Goal: Task Accomplishment & Management: Use online tool/utility

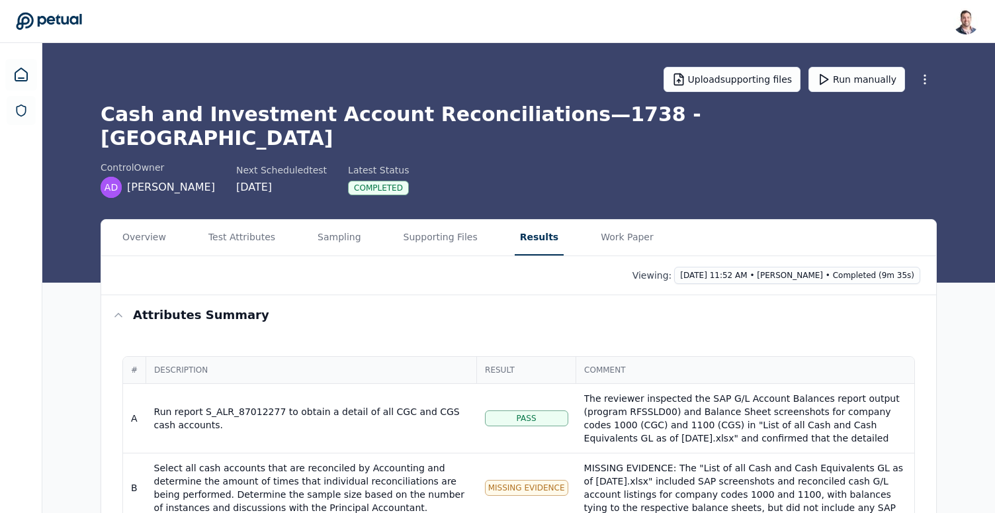
scroll to position [106, 0]
click at [12, 77] on link at bounding box center [21, 75] width 32 height 32
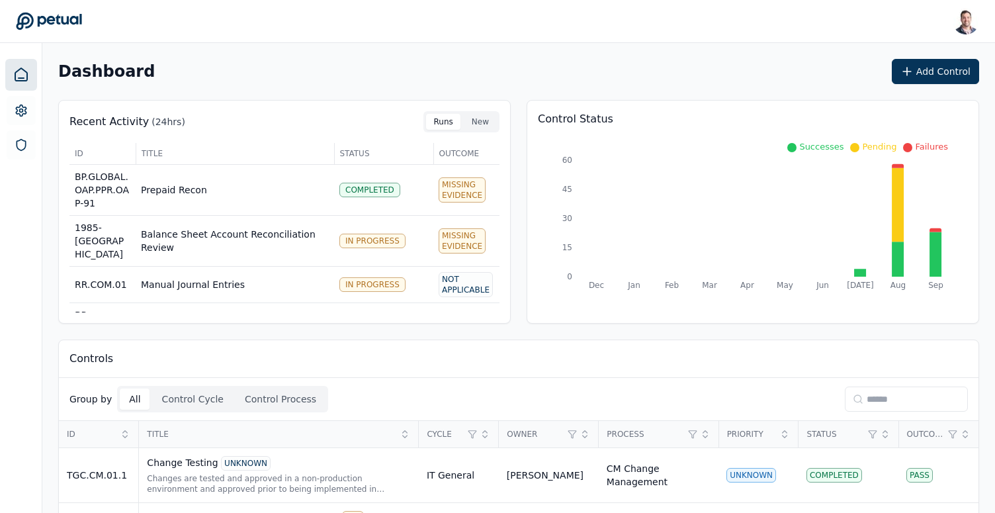
click at [890, 396] on input at bounding box center [906, 399] width 123 height 25
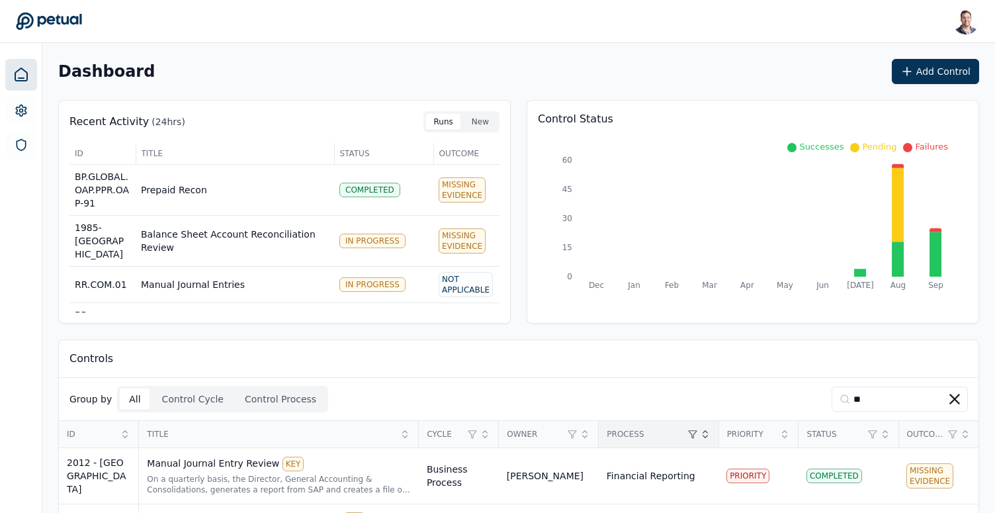
scroll to position [61, 0]
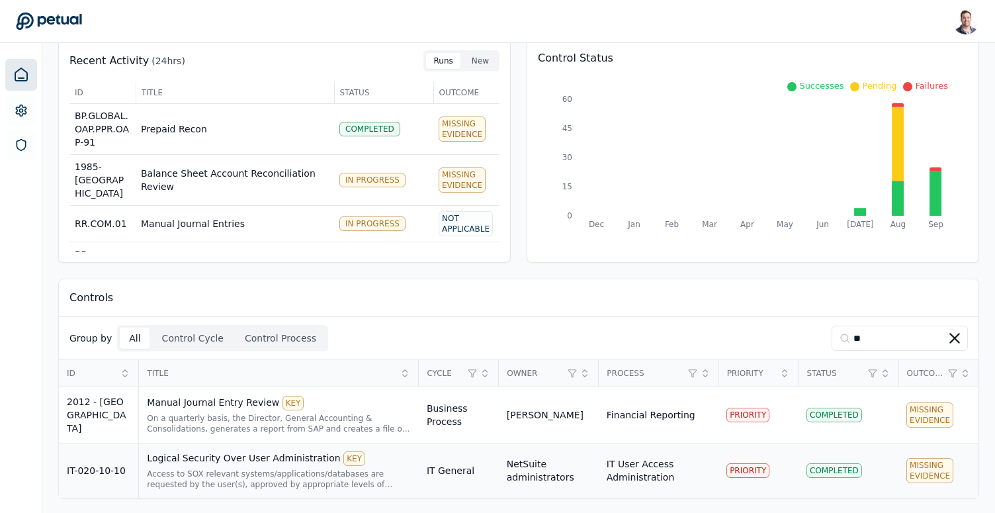
type input "**"
click at [342, 470] on div "Access to SOX relevant systems/applications/databases are requested by the user…" at bounding box center [279, 479] width 264 height 21
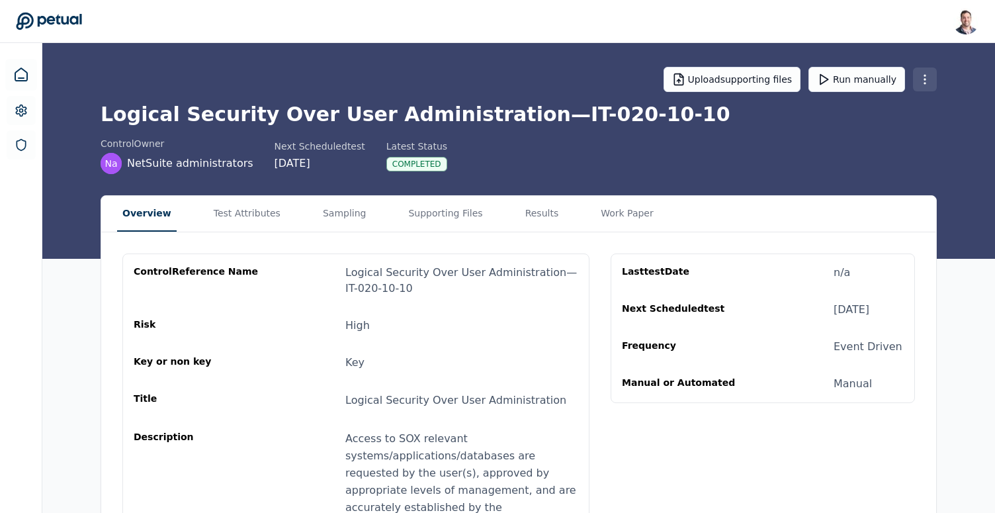
click at [923, 85] on html "Snir Kodesh snir@petual.ai Sign out Upload supporting files Run manually Logica…" at bounding box center [497, 354] width 995 height 708
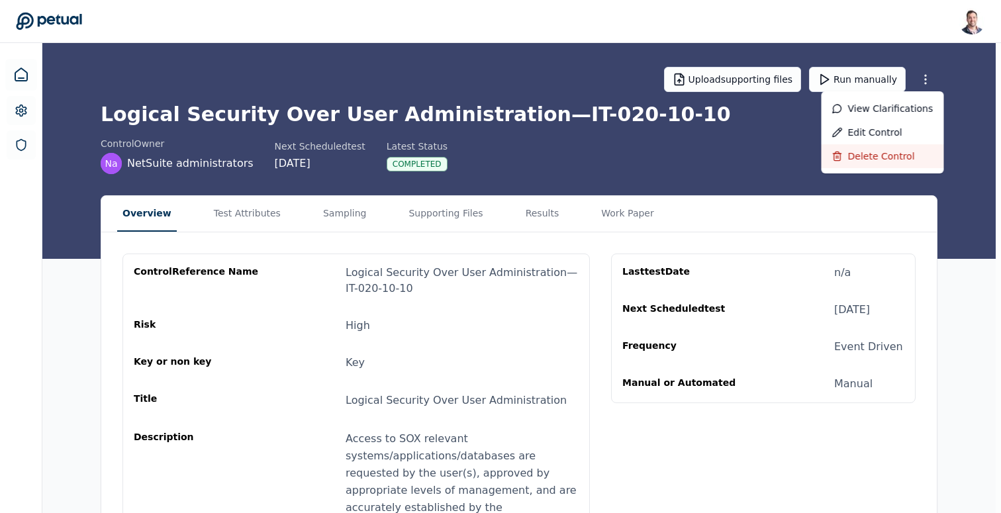
click at [886, 160] on div "Delete control" at bounding box center [882, 156] width 101 height 13
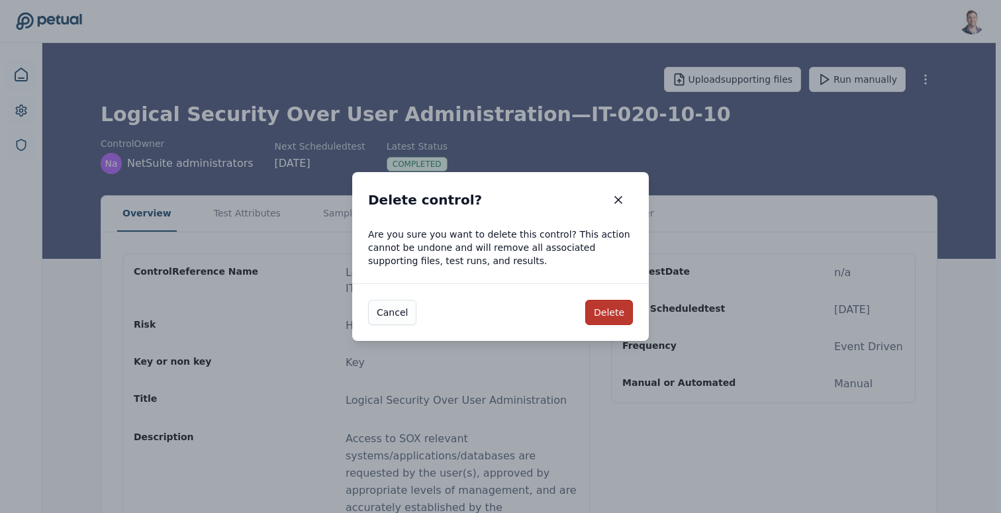
click at [616, 312] on button "Delete" at bounding box center [609, 312] width 48 height 25
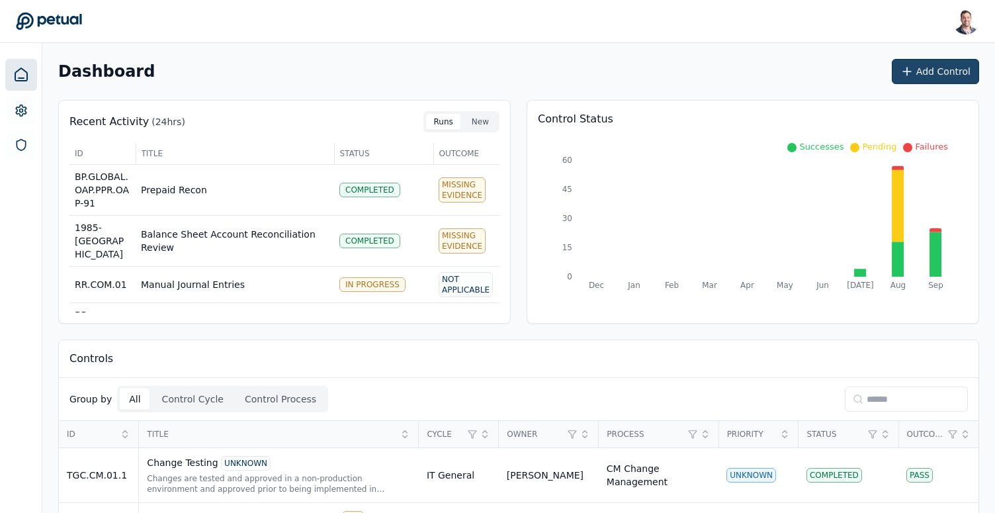
click at [919, 70] on button "Add Control" at bounding box center [935, 71] width 87 height 25
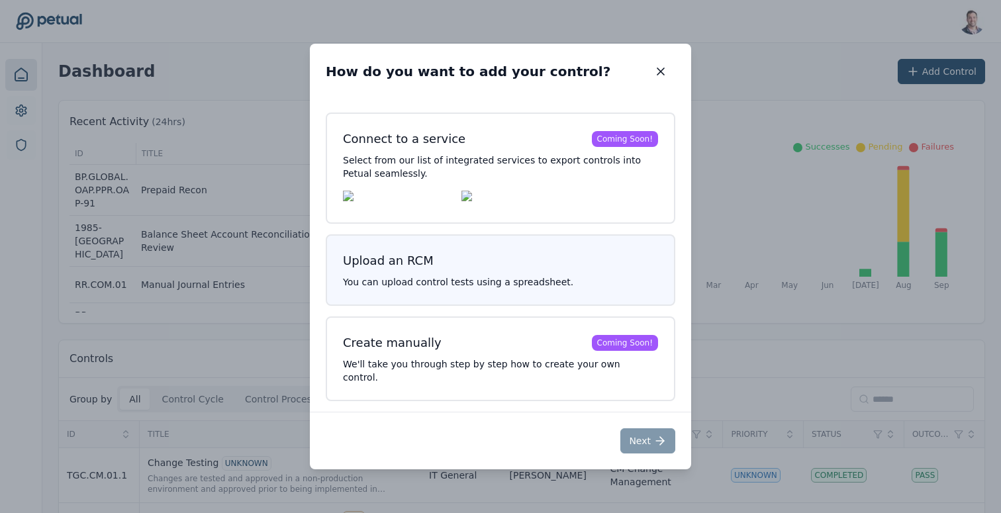
click at [512, 262] on h3 "Upload an RCM" at bounding box center [500, 261] width 315 height 19
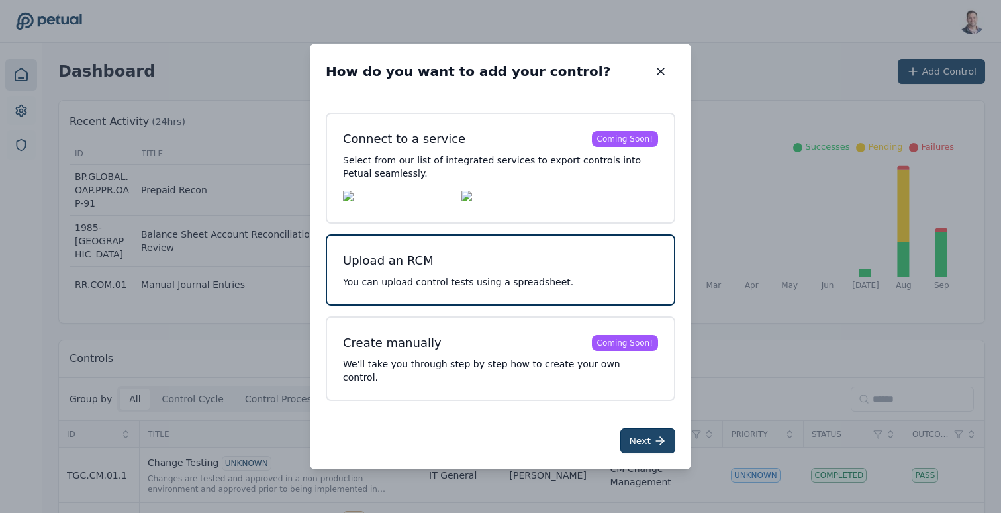
click at [657, 438] on icon at bounding box center [659, 440] width 13 height 13
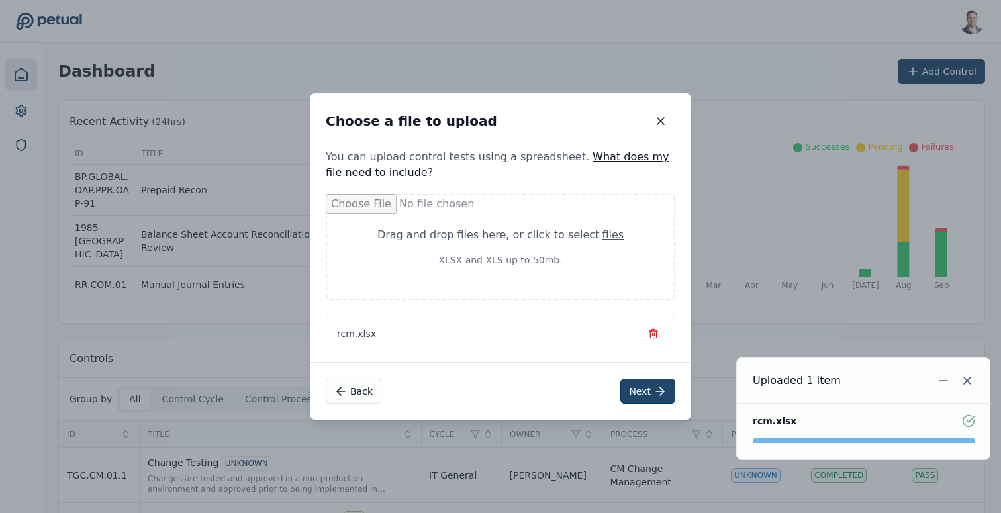
click at [641, 392] on button "Next" at bounding box center [647, 391] width 55 height 25
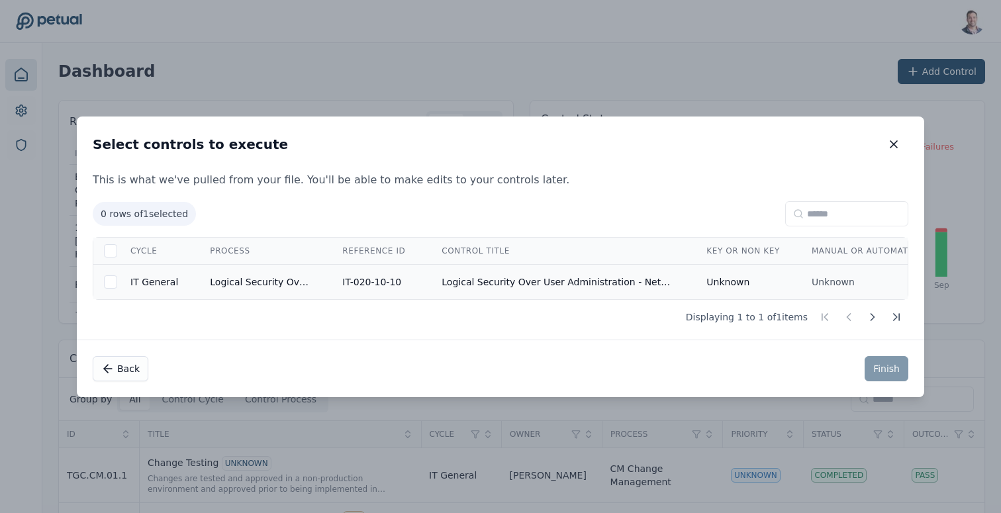
click at [497, 279] on td "Logical Security Over User Administration - NetSuite" at bounding box center [558, 281] width 265 height 35
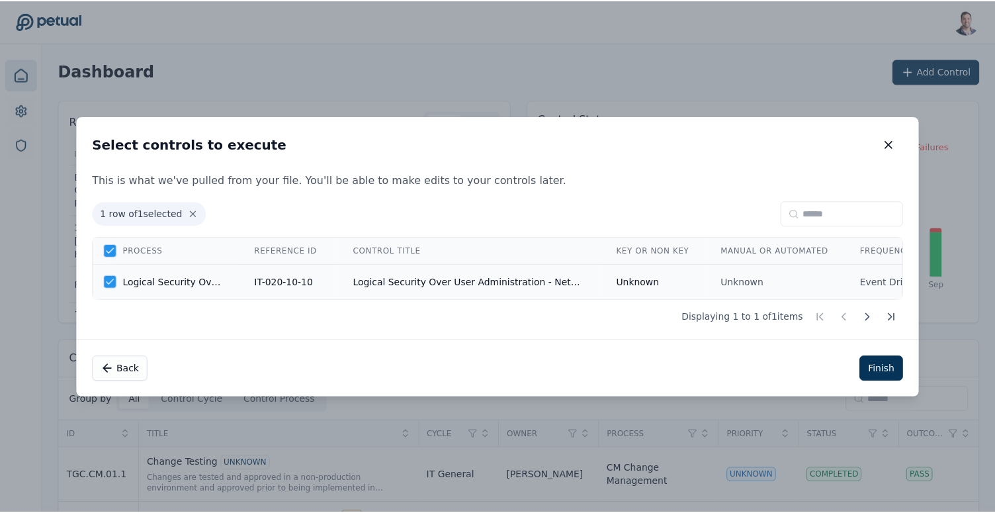
scroll to position [0, 100]
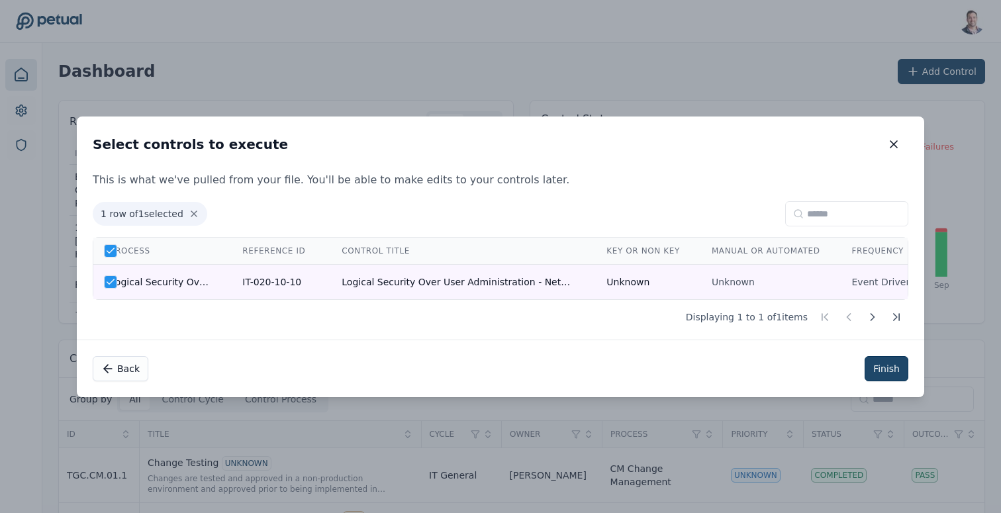
click at [878, 366] on button "Finish" at bounding box center [886, 368] width 44 height 25
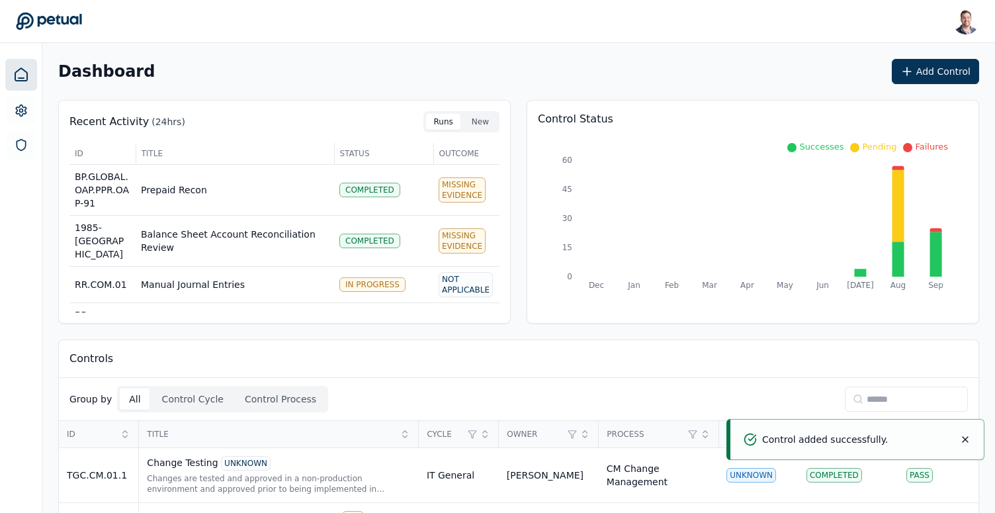
click at [891, 401] on input at bounding box center [906, 399] width 123 height 25
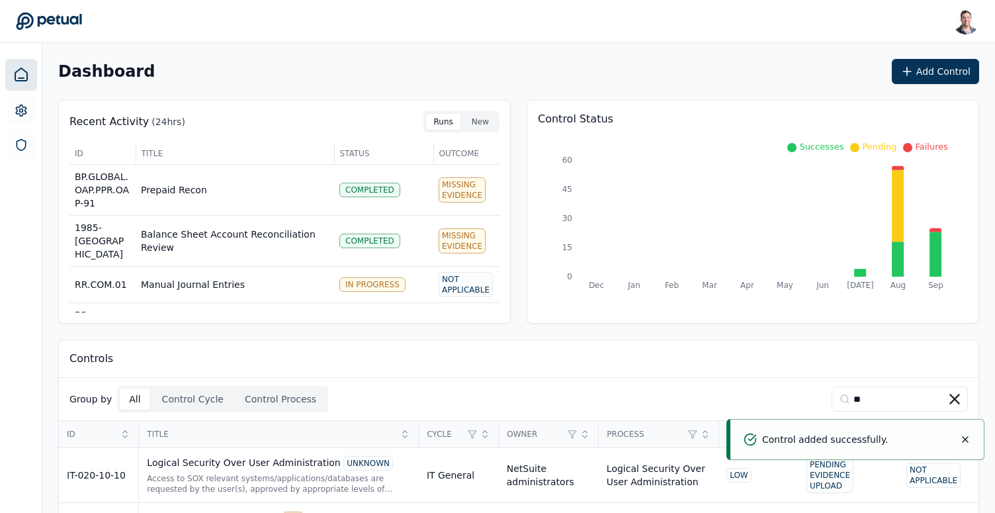
scroll to position [61, 0]
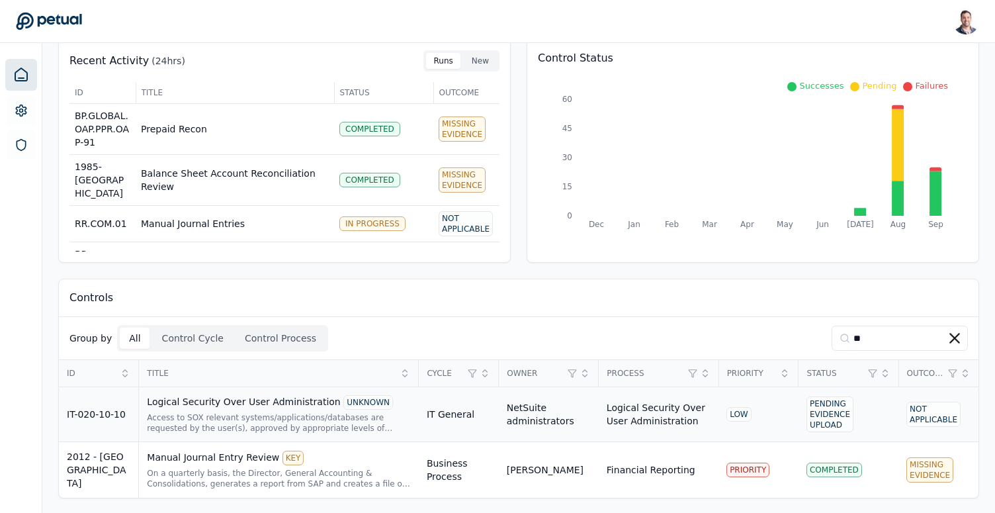
type input "**"
click at [300, 408] on div "Logical Security Over User Administration UNKNOWN" at bounding box center [279, 402] width 264 height 15
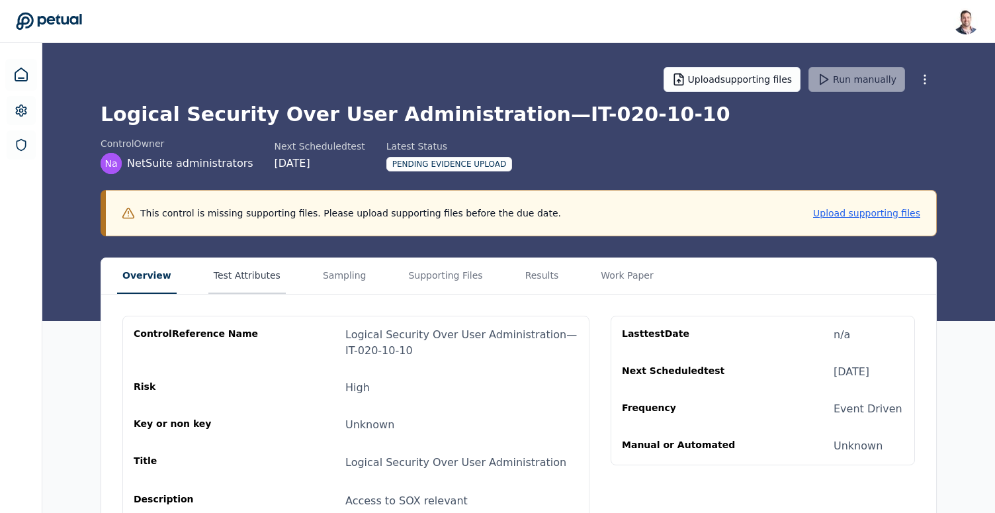
click at [259, 273] on button "Test Attributes" at bounding box center [246, 276] width 77 height 36
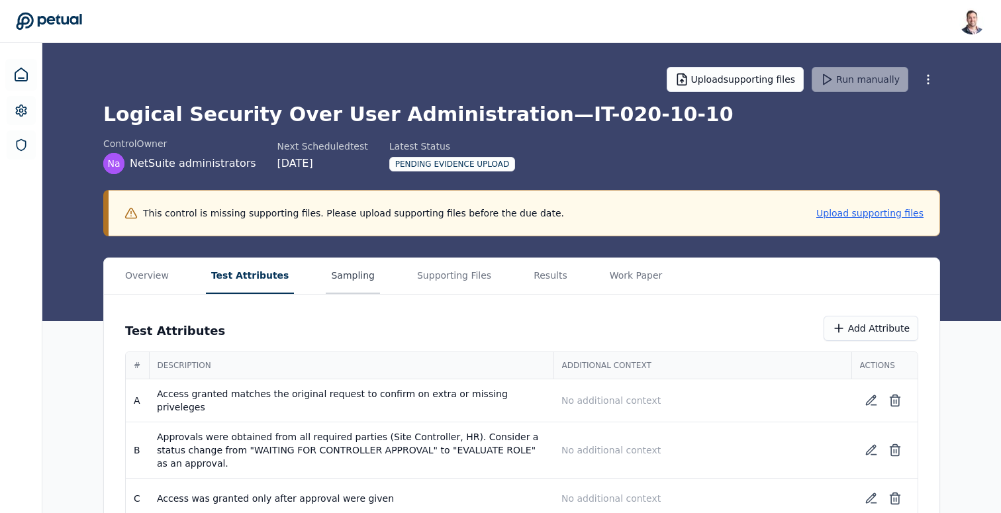
click at [352, 252] on main "Upload supporting files Run manually Logical Security Over User Administration …" at bounding box center [521, 292] width 958 height 498
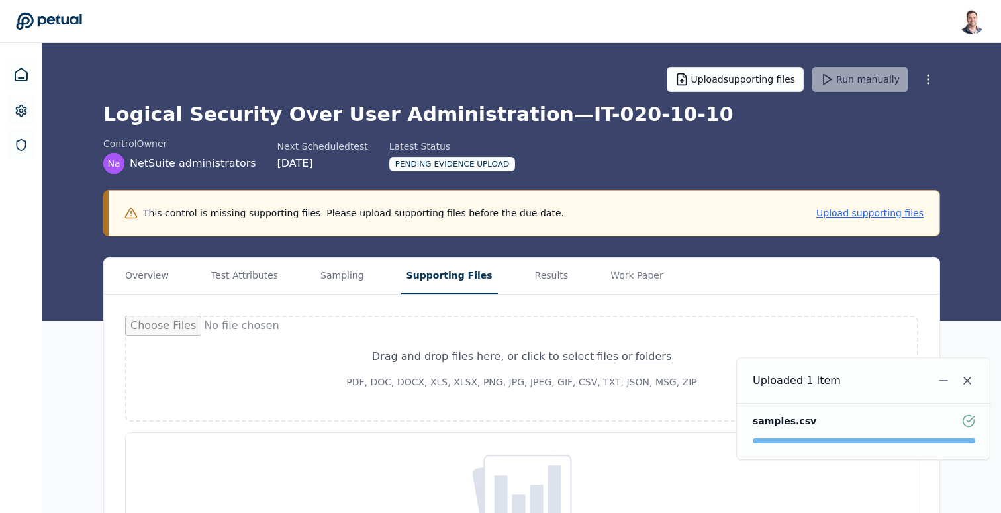
click at [436, 284] on button "Supporting Files" at bounding box center [449, 276] width 97 height 36
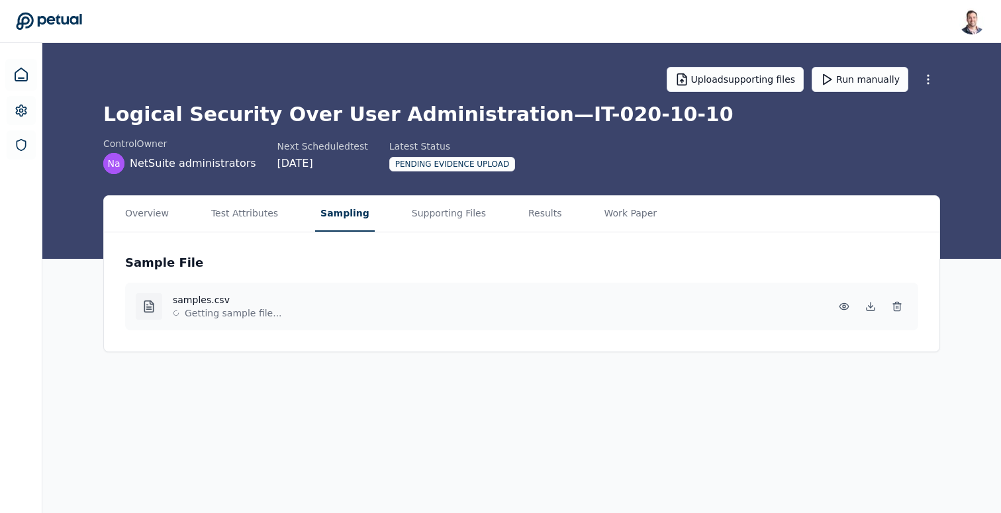
click at [337, 205] on button "Sampling" at bounding box center [345, 214] width 60 height 36
click at [444, 212] on button "Supporting Files" at bounding box center [448, 214] width 85 height 36
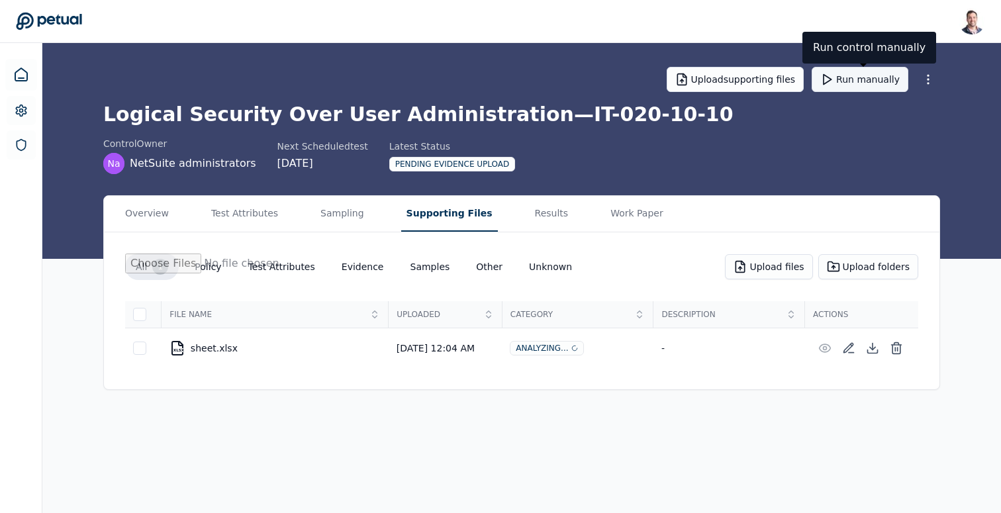
click at [841, 79] on button "Run manually" at bounding box center [859, 79] width 97 height 25
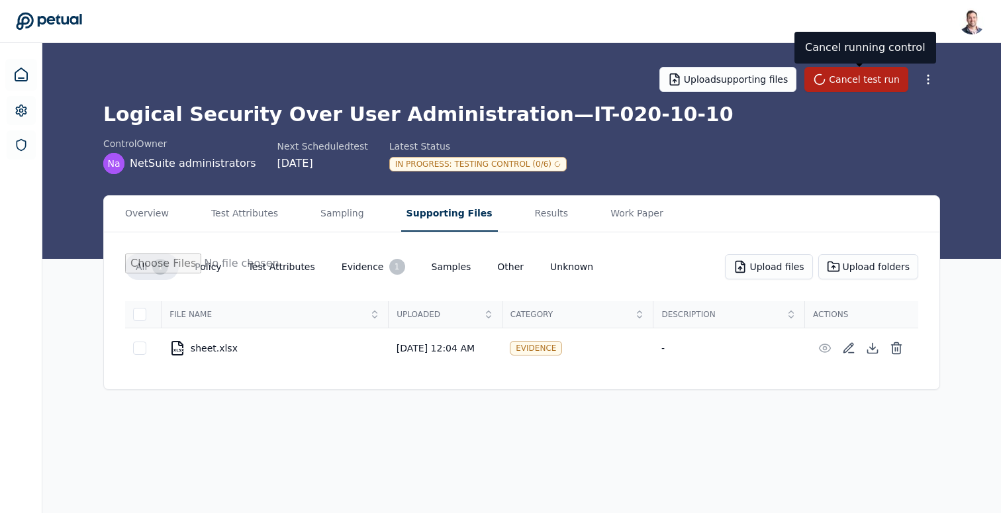
click at [514, 167] on div "In Progress : Testing Control (0/6)" at bounding box center [477, 164] width 177 height 15
click at [520, 167] on div "In Progress : Testing Control (0/6)" at bounding box center [477, 164] width 177 height 15
drag, startPoint x: 594, startPoint y: 119, endPoint x: 614, endPoint y: 119, distance: 20.5
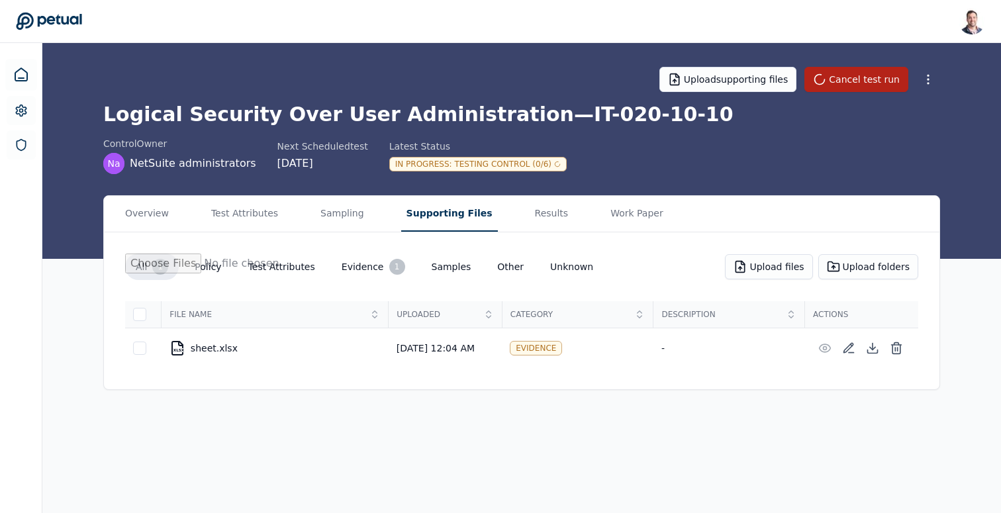
click at [614, 119] on h1 "Logical Security Over User Administration — IT-020-10-10" at bounding box center [521, 115] width 837 height 24
click at [626, 118] on h1 "Logical Security Over User Administration — IT-020-10-10" at bounding box center [521, 115] width 837 height 24
click at [424, 116] on h1 "Logical Security Over User Administration — IT-020-10-10" at bounding box center [521, 115] width 837 height 24
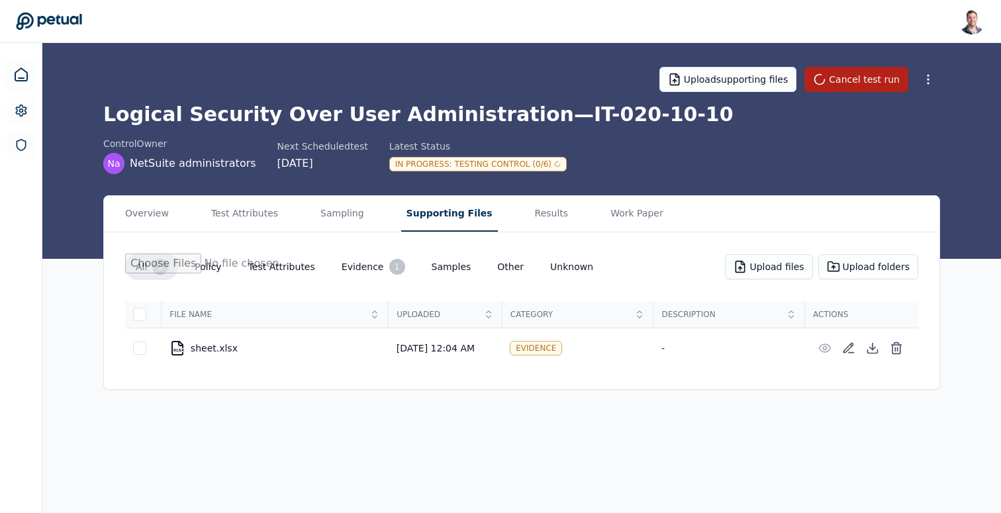
click at [424, 116] on h1 "Logical Security Over User Administration — IT-020-10-10" at bounding box center [521, 115] width 837 height 24
click at [456, 118] on h1 "Logical Security Over User Administration — IT-020-10-10" at bounding box center [521, 115] width 837 height 24
click at [515, 120] on h1 "Logical Security Over User Administration — IT-020-10-10" at bounding box center [521, 115] width 837 height 24
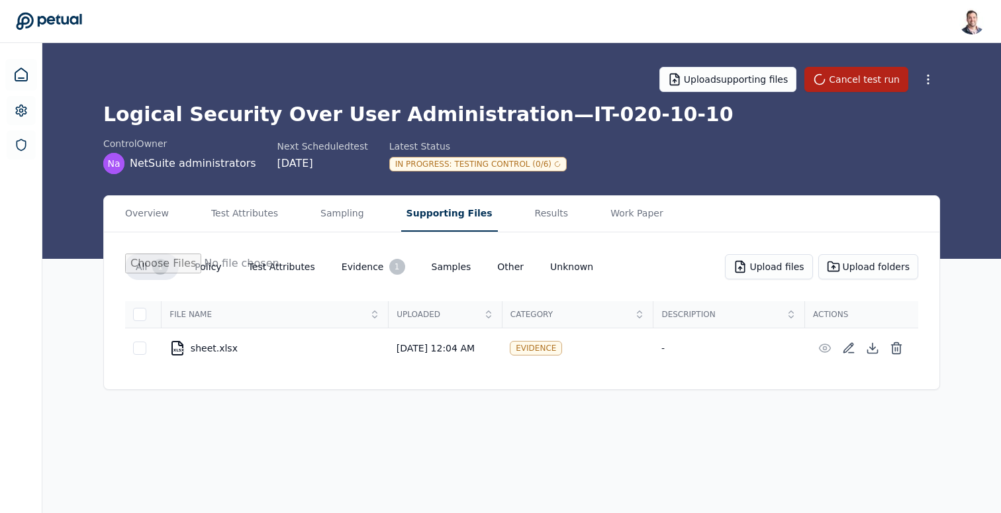
click at [515, 120] on h1 "Logical Security Over User Administration — IT-020-10-10" at bounding box center [521, 115] width 837 height 24
click at [562, 117] on h1 "Logical Security Over User Administration — IT-020-10-10" at bounding box center [521, 115] width 837 height 24
click at [592, 112] on h1 "Logical Security Over User Administration — IT-020-10-10" at bounding box center [521, 115] width 837 height 24
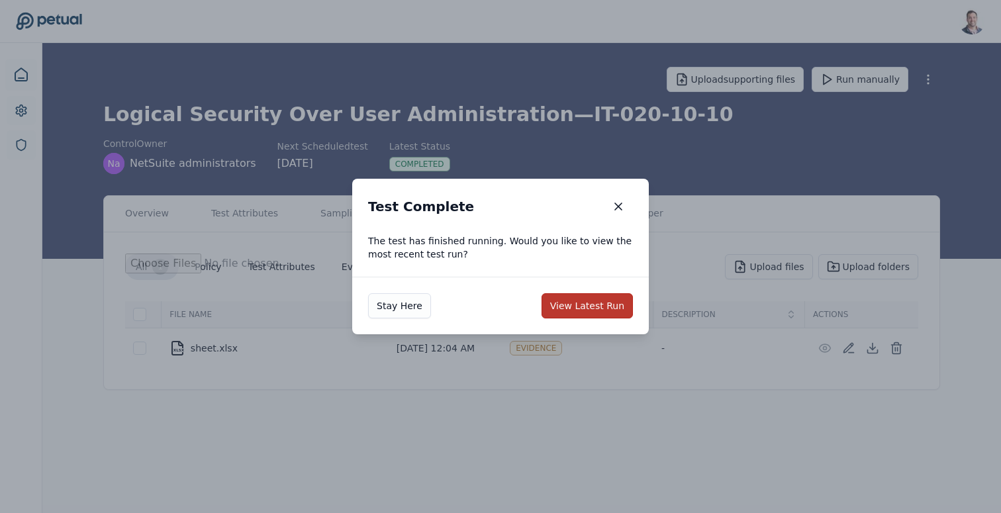
click at [569, 310] on button "View Latest Run" at bounding box center [586, 305] width 91 height 25
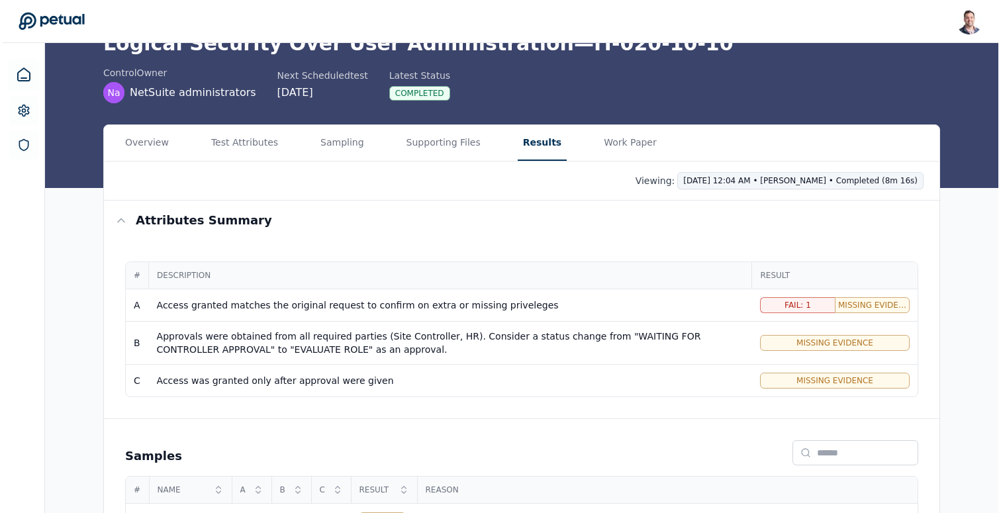
scroll to position [169, 0]
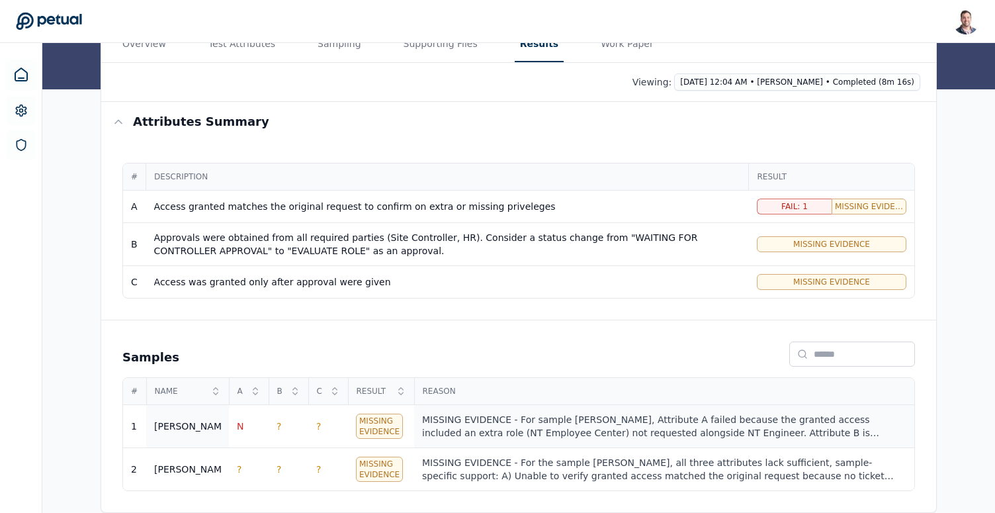
click at [545, 414] on div "MISSING EVIDENCE - For sample Ricky, Attribute A failed because the granted acc…" at bounding box center [664, 426] width 485 height 26
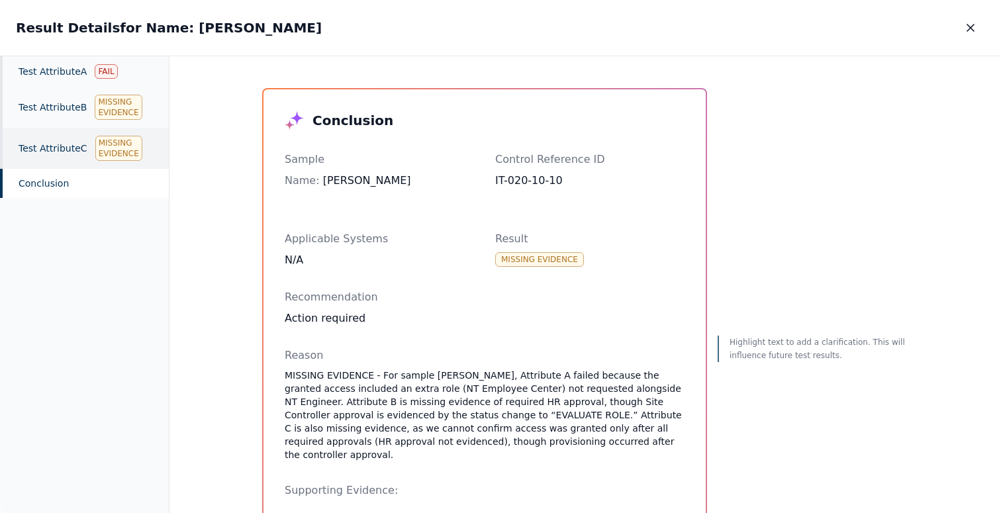
click at [67, 145] on div "Test Attribute C Missing Evidence" at bounding box center [84, 148] width 169 height 41
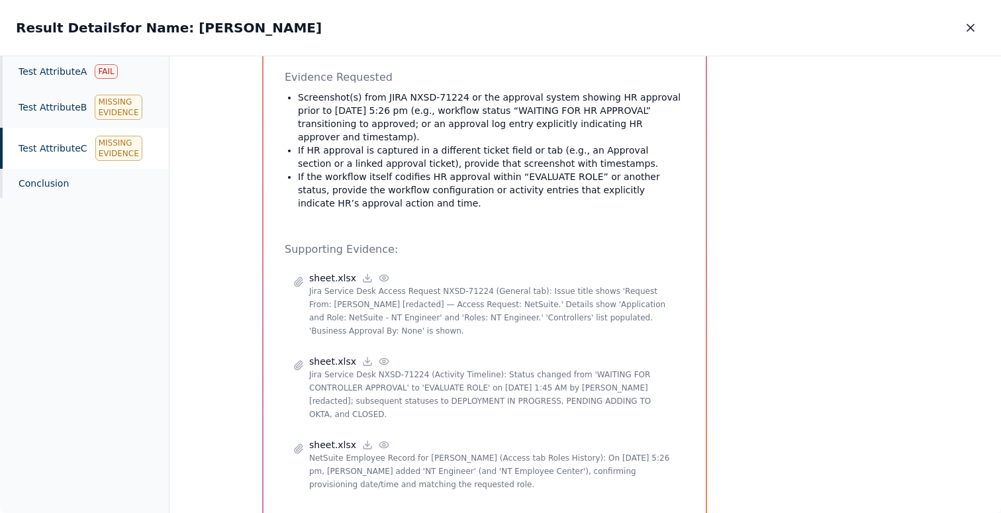
scroll to position [305, 0]
click at [81, 119] on div "Test Attribute B Missing Evidence" at bounding box center [84, 107] width 169 height 41
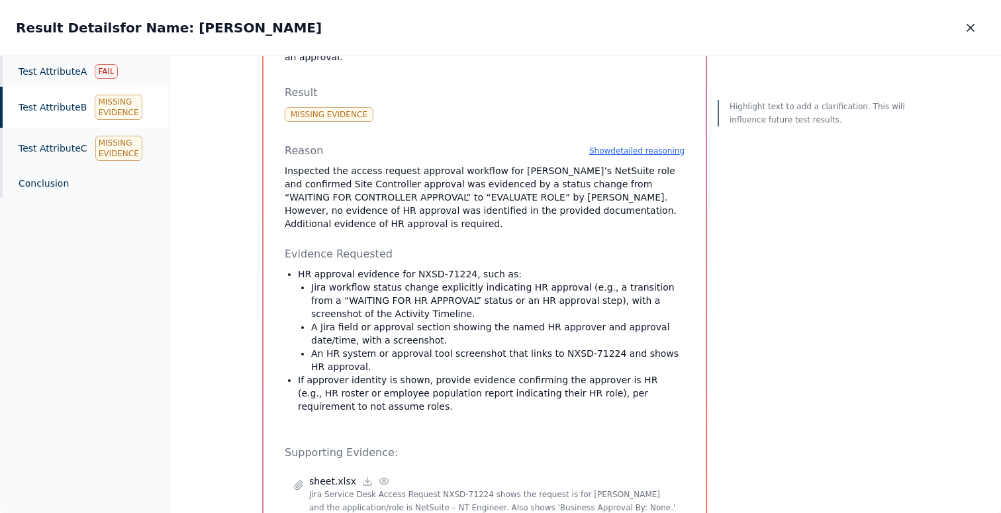
scroll to position [210, 0]
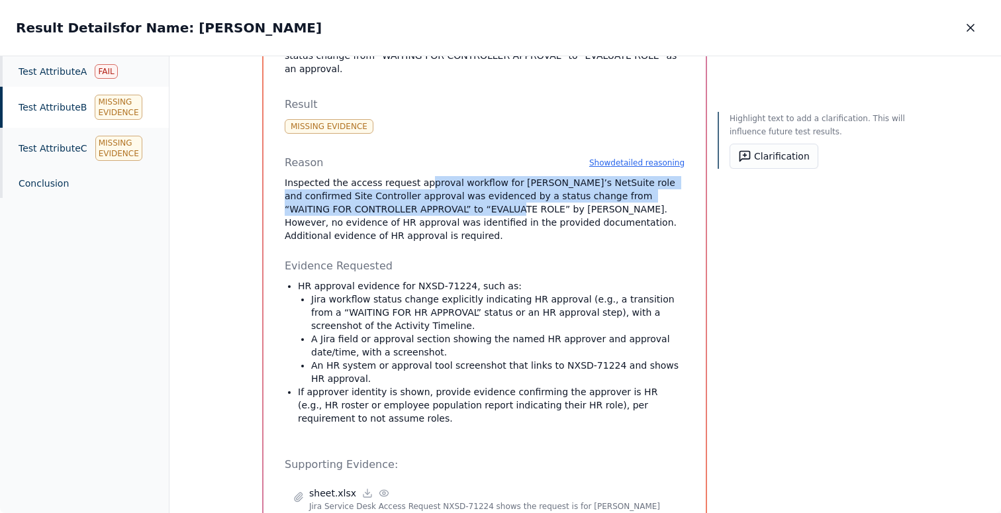
drag, startPoint x: 426, startPoint y: 179, endPoint x: 421, endPoint y: 154, distance: 25.6
click at [421, 176] on p "Inspected the access request approval workflow for Ricky’s NetSuite role and co…" at bounding box center [485, 209] width 400 height 66
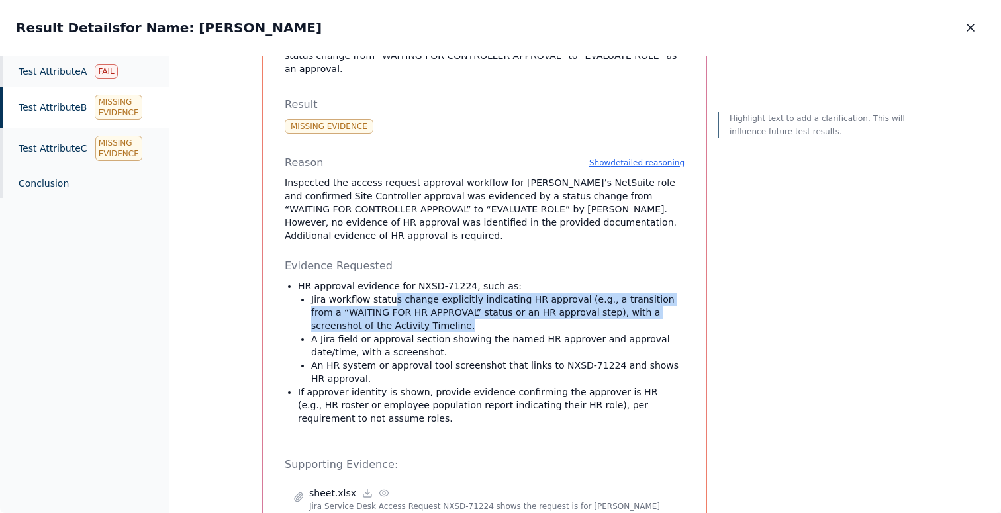
drag, startPoint x: 449, startPoint y: 280, endPoint x: 387, endPoint y: 253, distance: 68.5
click at [387, 293] on p "Jira workflow status change explicitly indicating HR approval (e.g., a transiti…" at bounding box center [497, 313] width 373 height 40
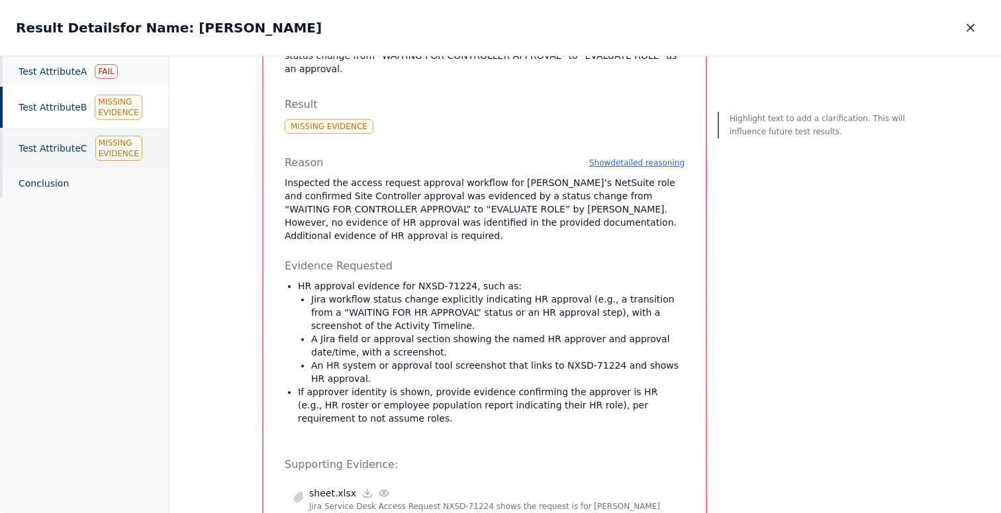
click at [97, 156] on div "Missing Evidence" at bounding box center [118, 148] width 47 height 25
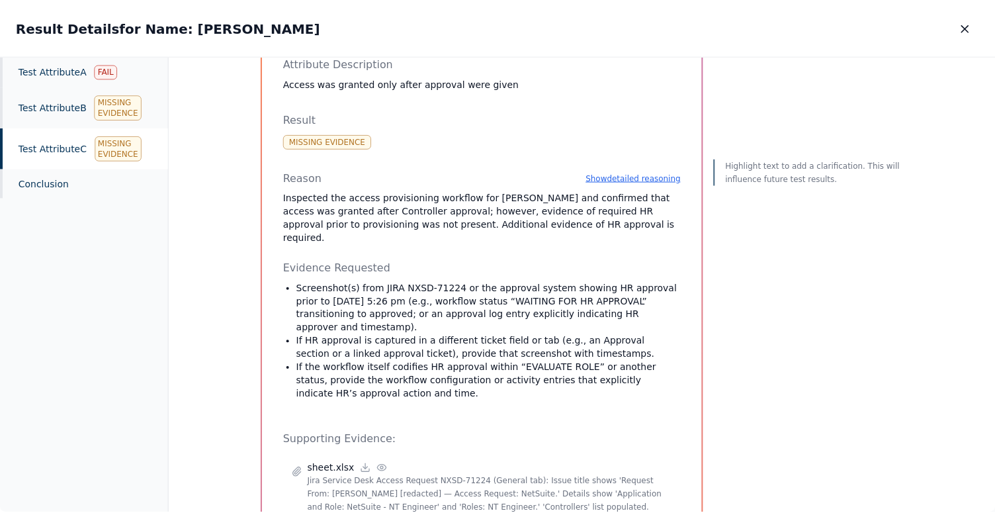
scroll to position [24, 0]
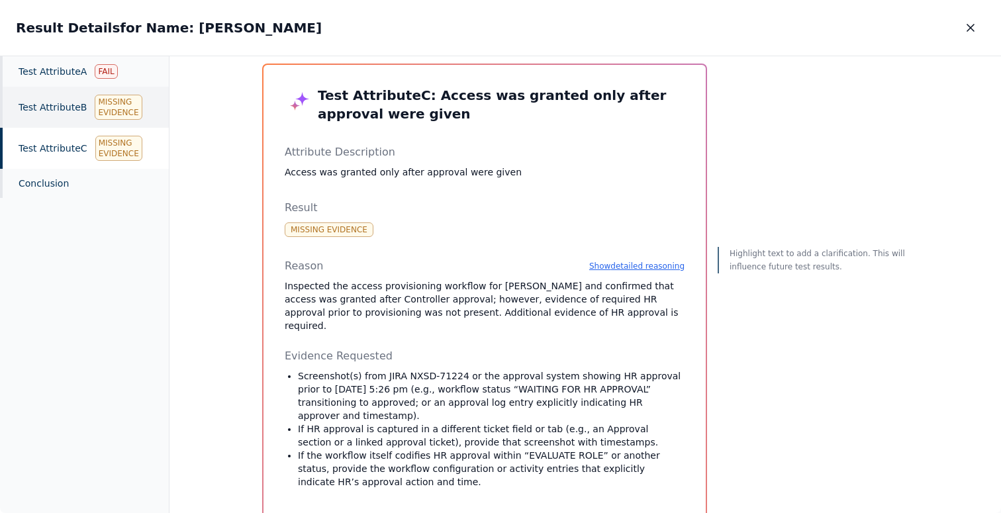
click at [95, 116] on div "Missing Evidence" at bounding box center [118, 107] width 47 height 25
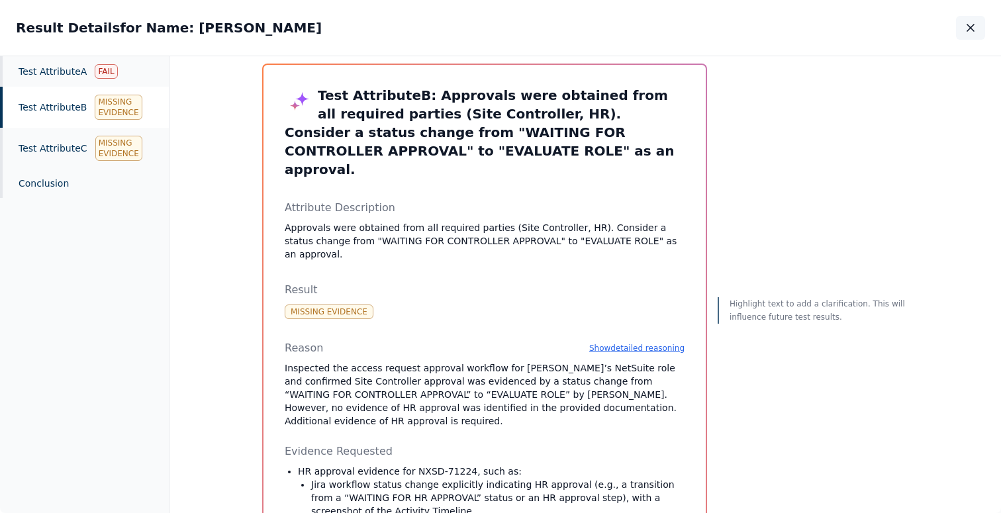
click at [964, 25] on icon "button" at bounding box center [970, 27] width 13 height 13
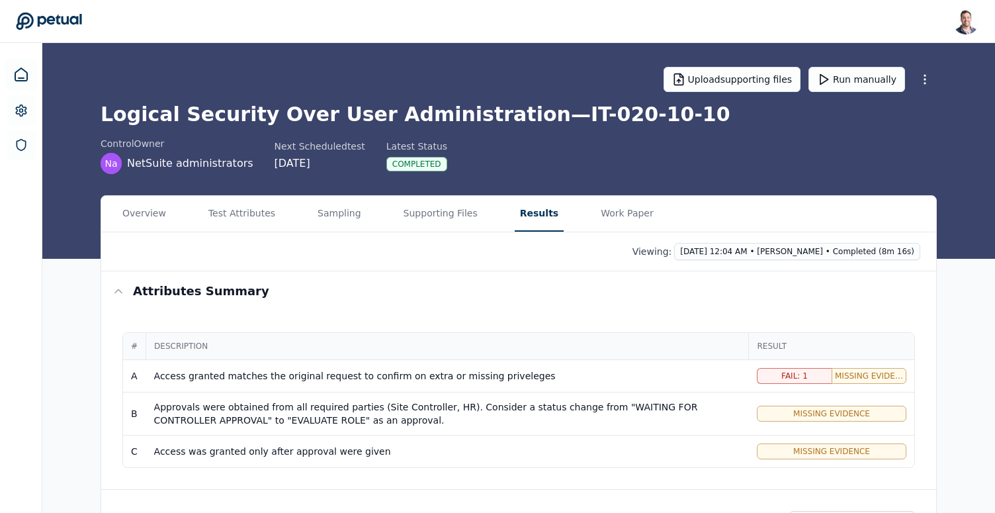
click at [849, 93] on div "Upload supporting files Run manually" at bounding box center [519, 79] width 837 height 46
click at [858, 83] on button "Run manually" at bounding box center [857, 79] width 97 height 25
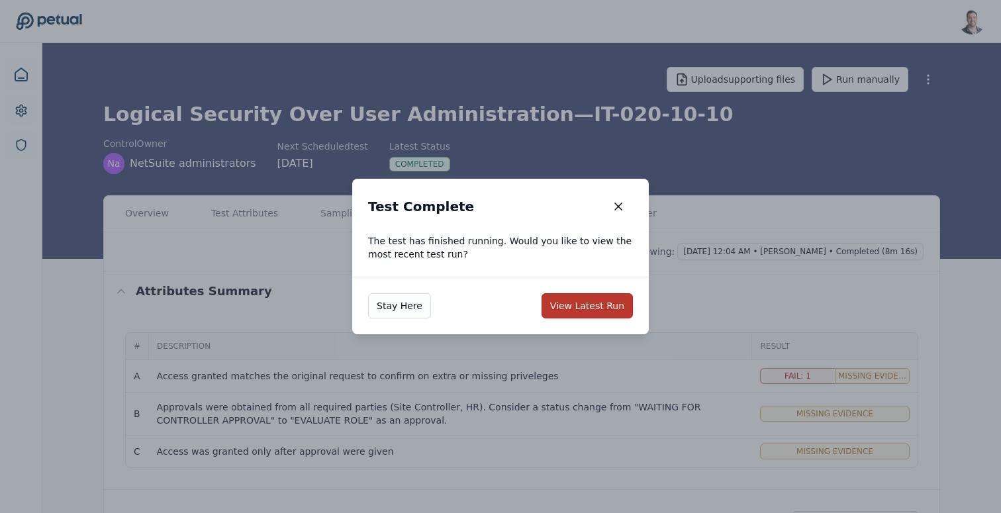
click at [597, 308] on button "View Latest Run" at bounding box center [586, 305] width 91 height 25
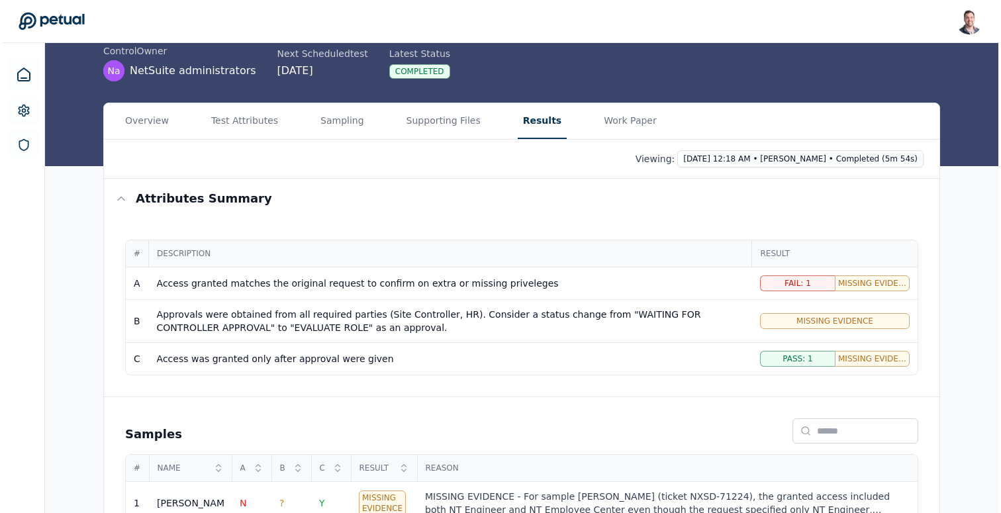
scroll to position [169, 0]
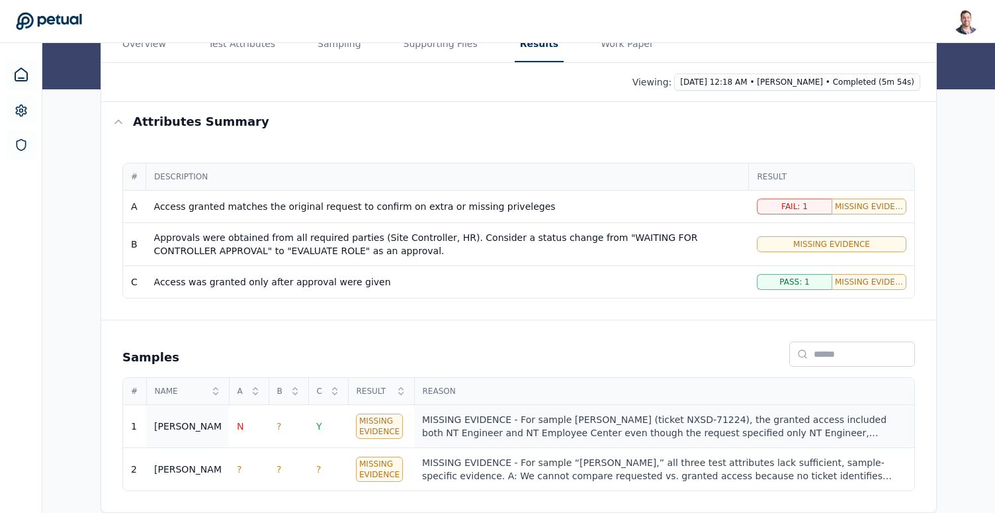
click at [548, 416] on div "MISSING EVIDENCE - For sample [PERSON_NAME] (ticket NXSD-71224), the granted ac…" at bounding box center [664, 426] width 485 height 26
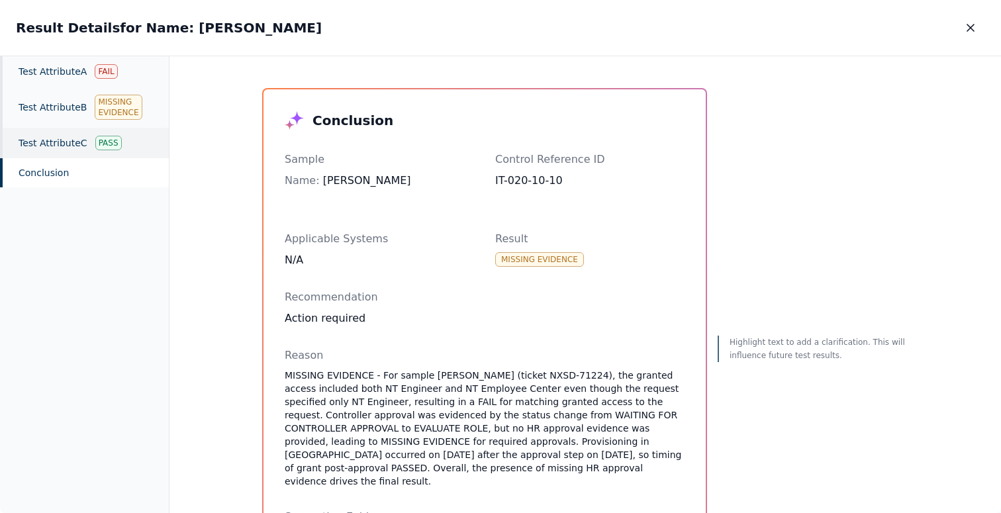
click at [66, 137] on div "Test Attribute C Pass" at bounding box center [84, 143] width 169 height 30
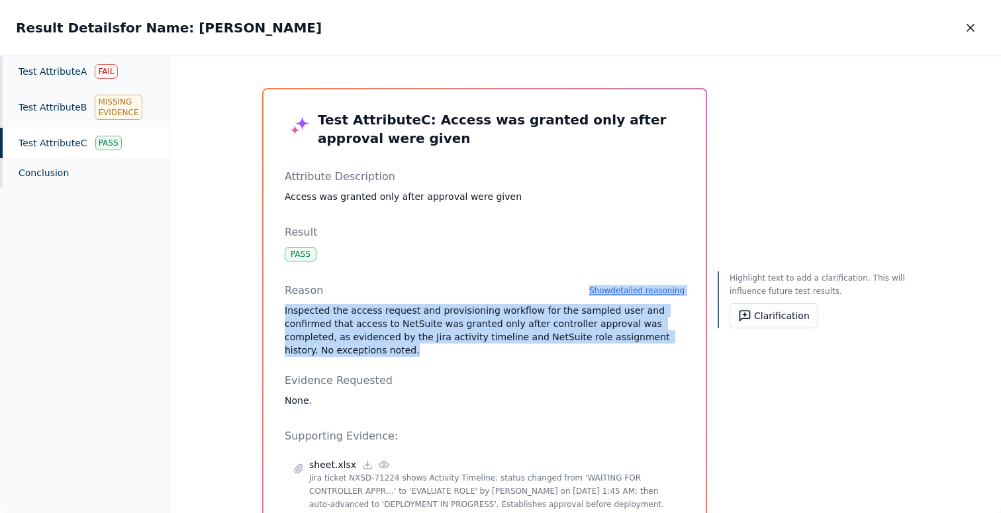
drag, startPoint x: 406, startPoint y: 365, endPoint x: 399, endPoint y: 294, distance: 71.2
click at [399, 294] on div "Reason Show detailed reasoning Inspected the access request and provisioning wo…" at bounding box center [485, 345] width 400 height 124
click at [402, 320] on p "Inspected the access request and provisioning workflow for the sampled user and…" at bounding box center [485, 330] width 400 height 53
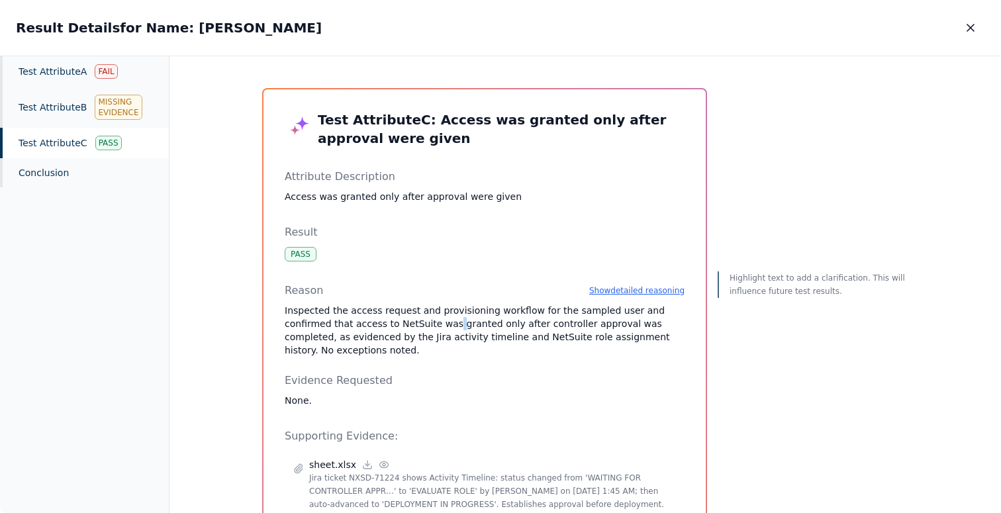
click at [402, 320] on p "Inspected the access request and provisioning workflow for the sampled user and…" at bounding box center [485, 330] width 400 height 53
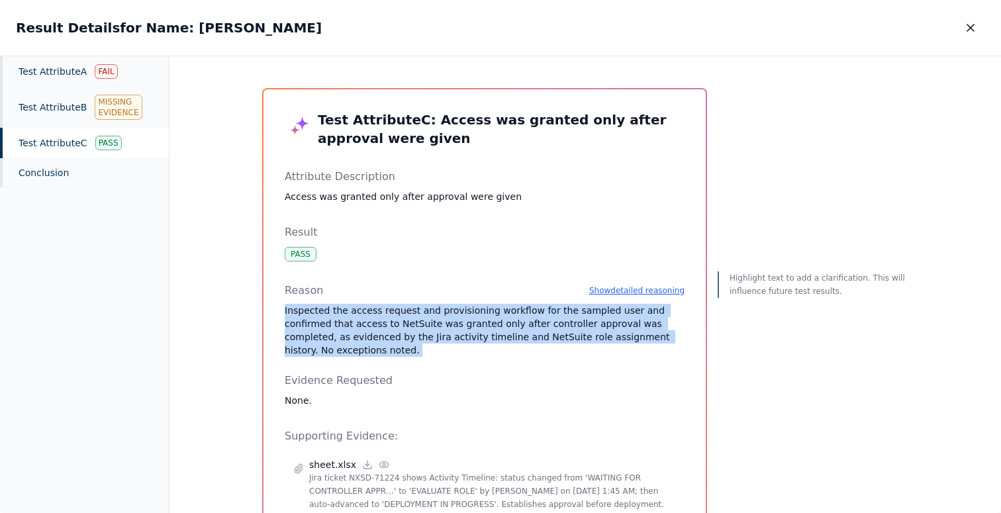
click at [402, 320] on p "Inspected the access request and provisioning workflow for the sampled user and…" at bounding box center [485, 330] width 400 height 53
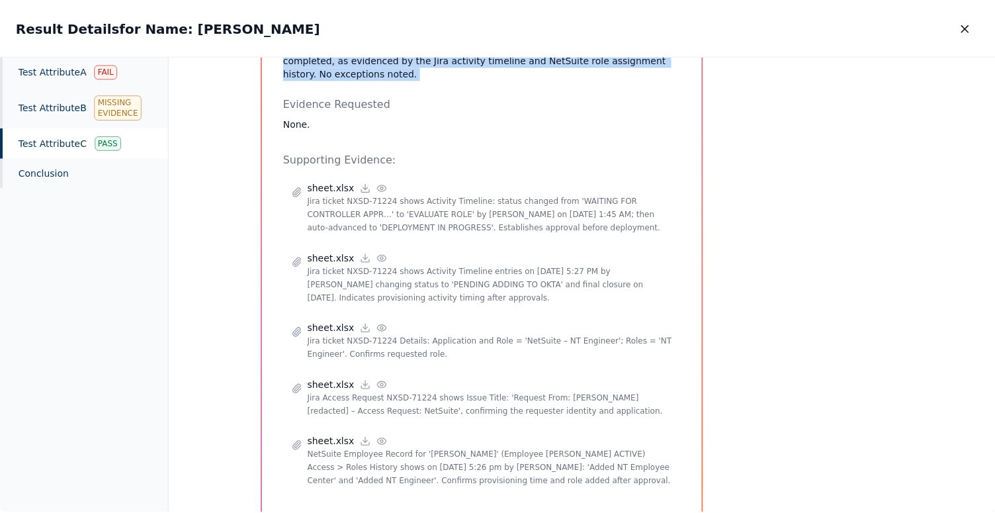
scroll to position [278, 0]
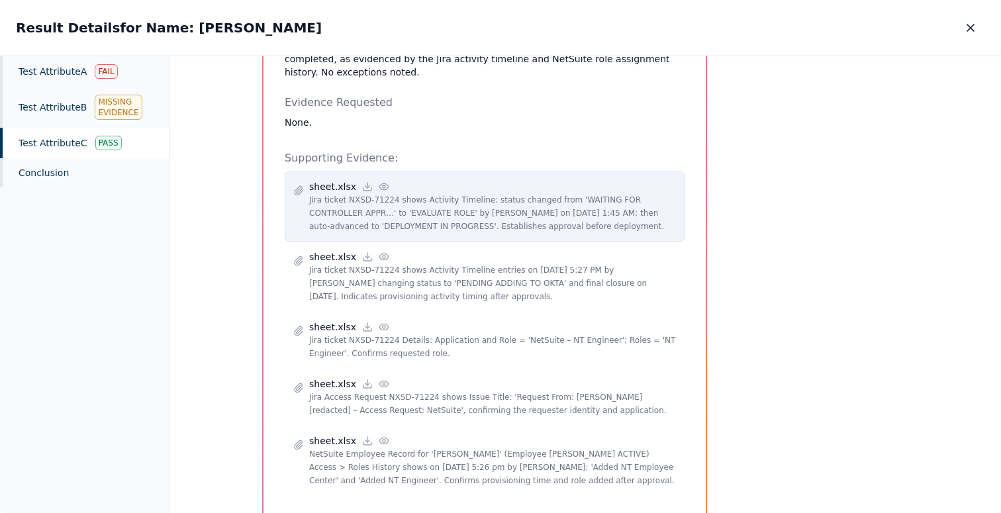
click at [379, 183] on icon at bounding box center [384, 186] width 11 height 11
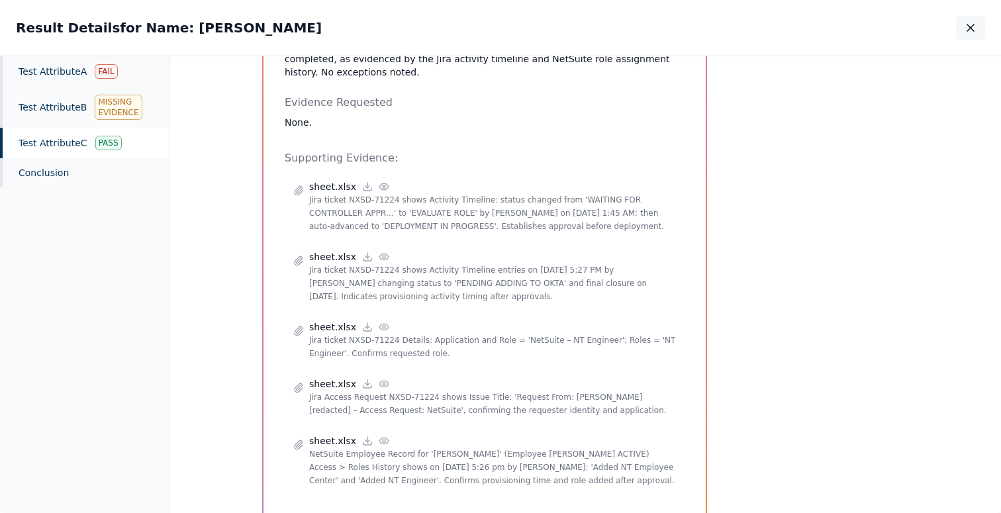
click at [982, 21] on button "button" at bounding box center [970, 28] width 29 height 24
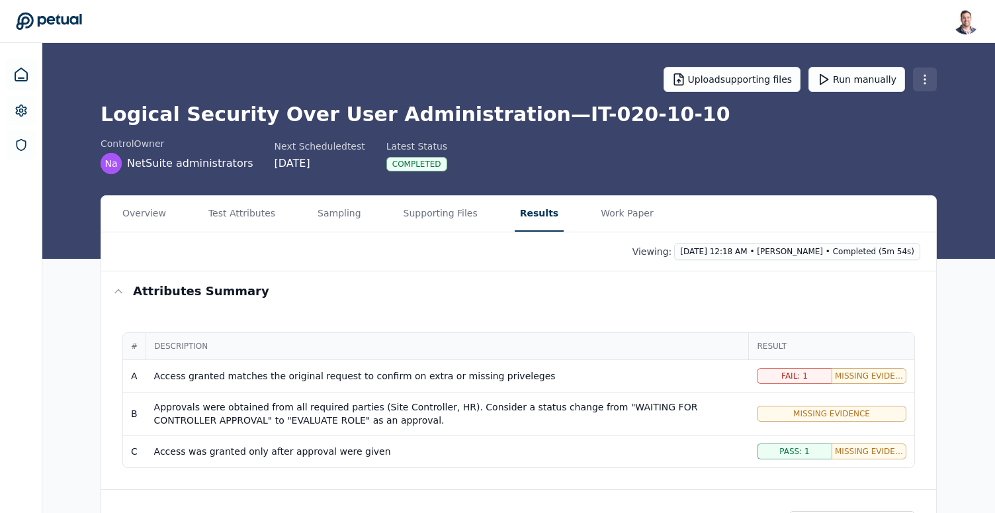
click at [928, 85] on html "Snir Kodesh snir@petual.ai Sign out Upload supporting files Run manually Logica…" at bounding box center [497, 341] width 995 height 682
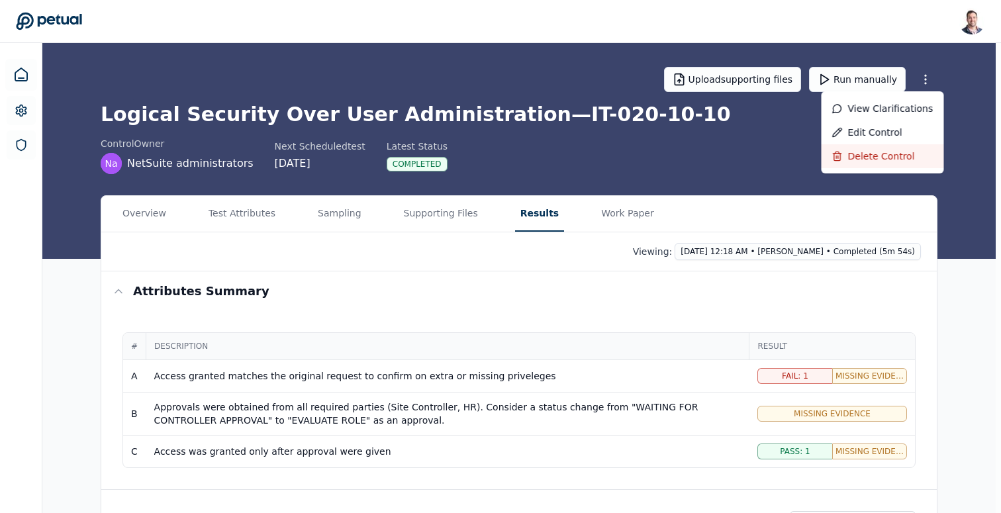
click at [884, 163] on div "Delete control" at bounding box center [882, 156] width 122 height 24
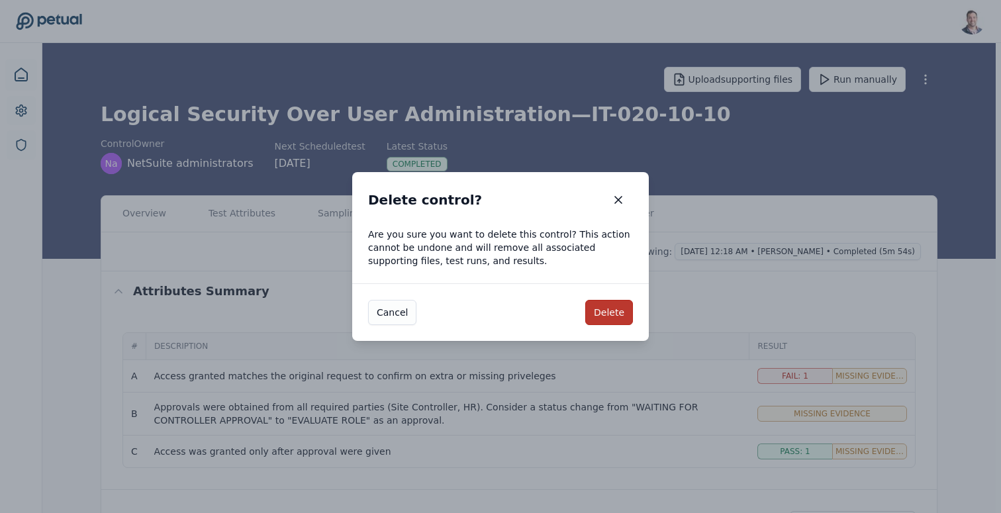
click at [621, 309] on button "Delete" at bounding box center [609, 312] width 48 height 25
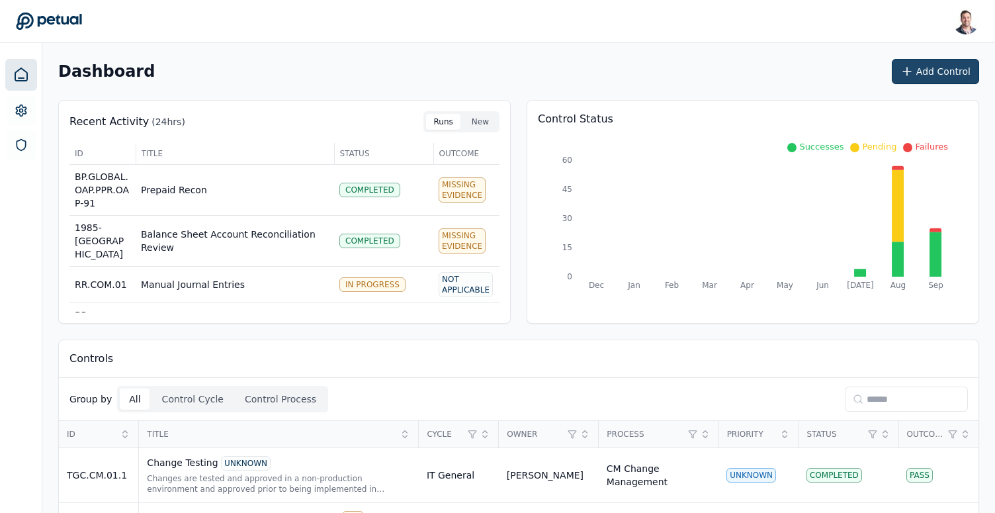
click at [929, 71] on button "Add Control" at bounding box center [935, 71] width 87 height 25
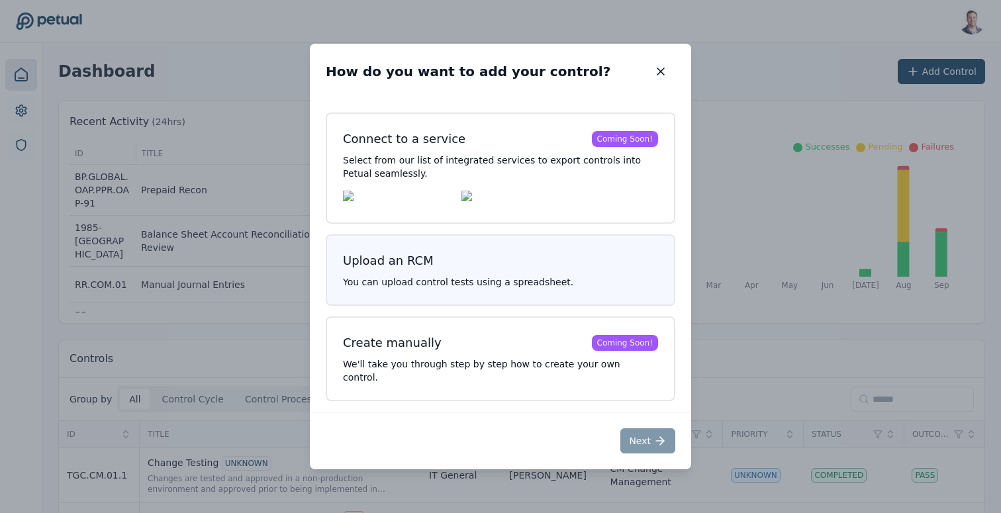
click at [503, 270] on h3 "Upload an RCM" at bounding box center [500, 261] width 315 height 19
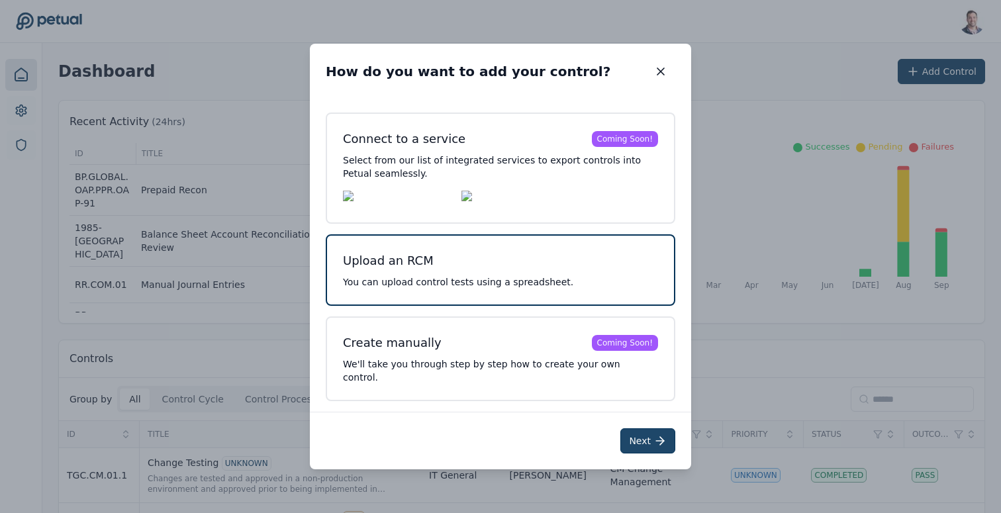
click at [639, 439] on button "Next" at bounding box center [647, 440] width 55 height 25
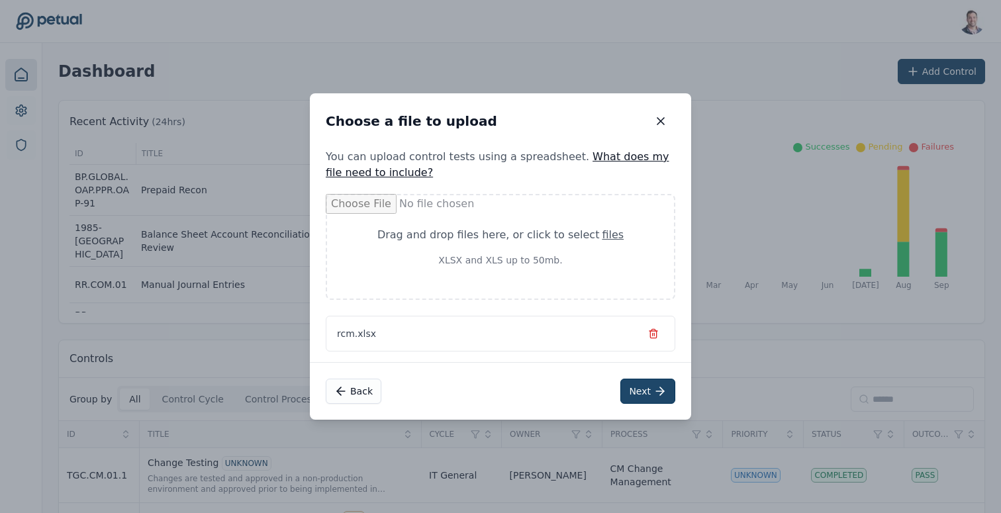
click at [645, 387] on button "Next" at bounding box center [647, 391] width 55 height 25
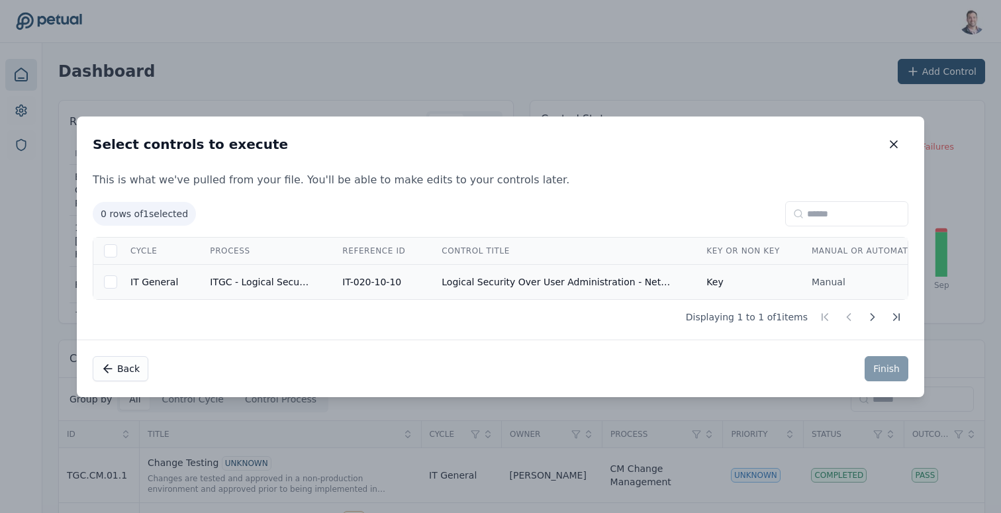
click at [492, 274] on td "Logical Security Over User Administration - NetSuite" at bounding box center [558, 281] width 265 height 35
click at [889, 369] on button "Finish" at bounding box center [886, 368] width 44 height 25
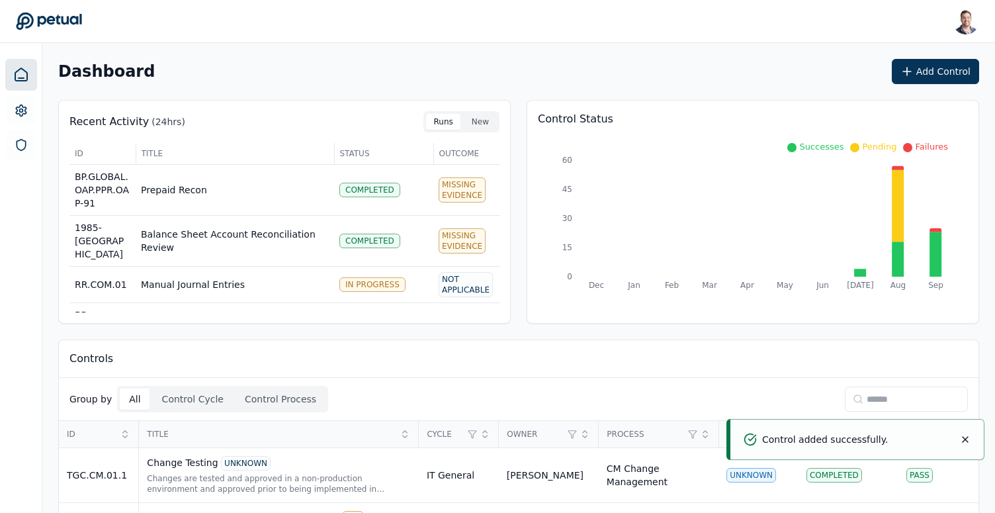
click at [900, 401] on input at bounding box center [906, 399] width 123 height 25
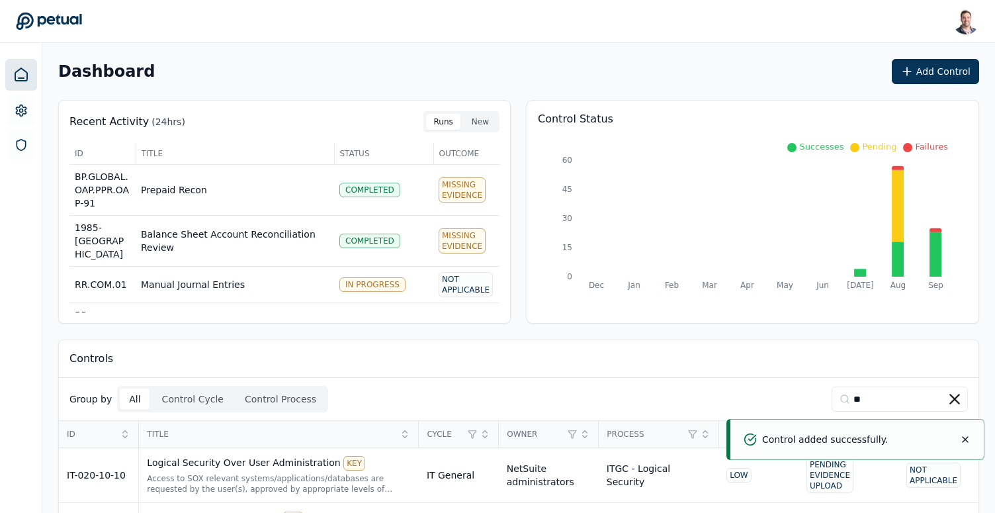
scroll to position [61, 0]
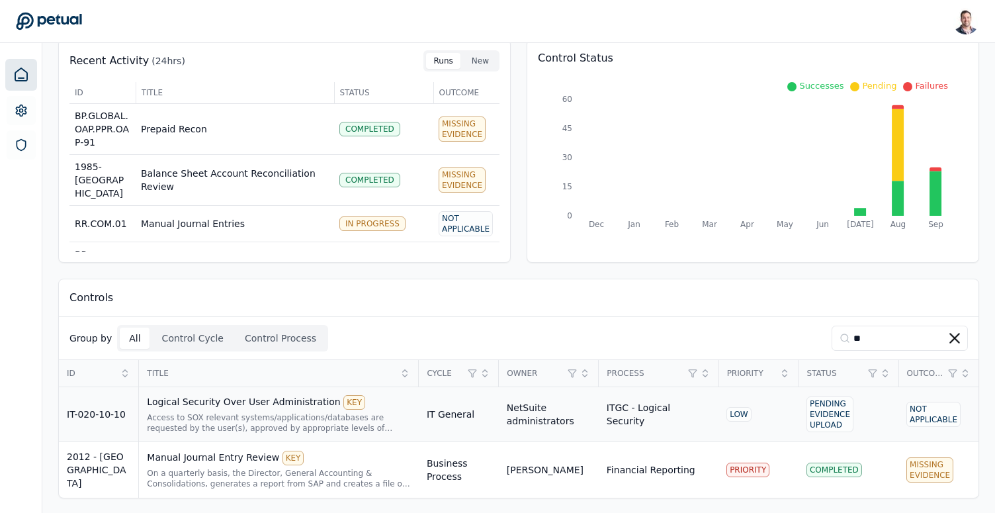
type input "**"
click at [242, 410] on div "Logical Security Over User Administration KEY Access to SOX relevant systems/ap…" at bounding box center [279, 414] width 264 height 38
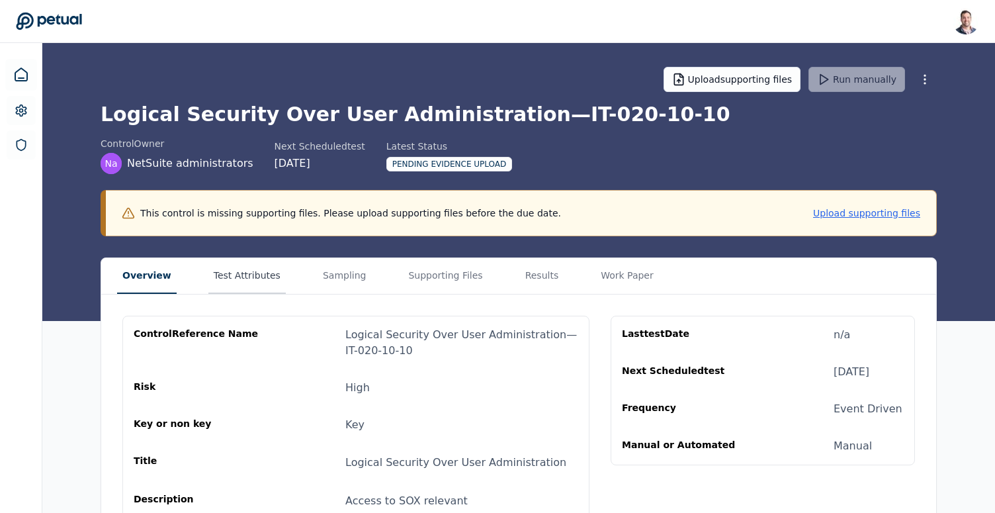
click at [236, 272] on button "Test Attributes" at bounding box center [246, 276] width 77 height 36
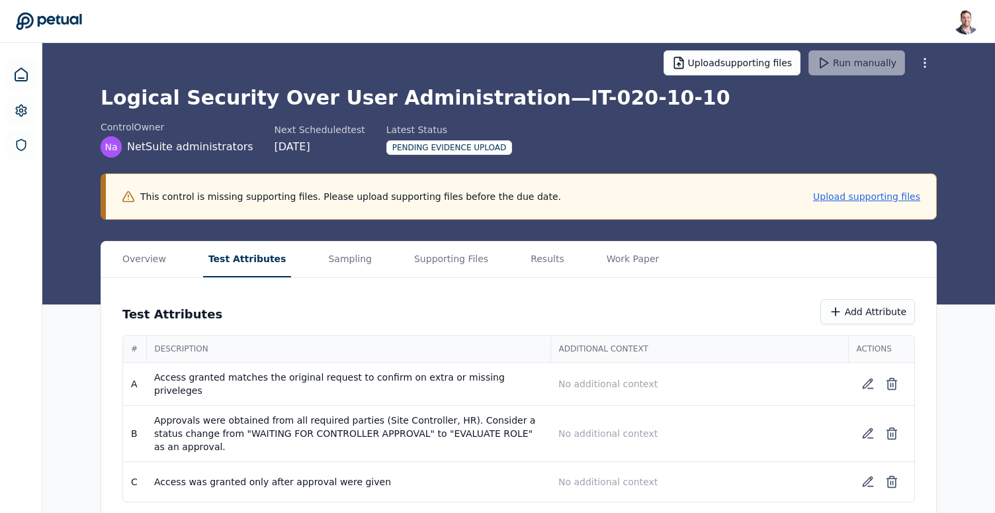
scroll to position [25, 0]
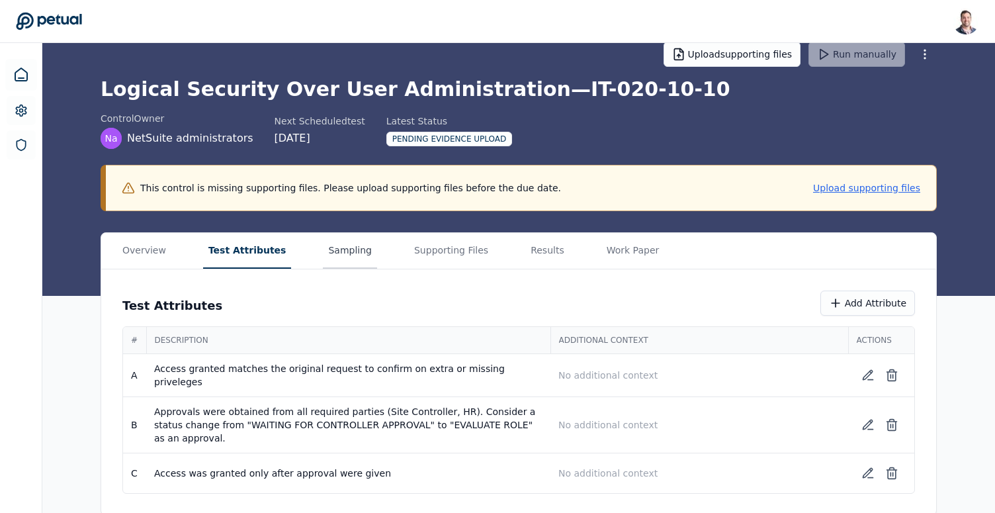
click at [351, 252] on main "Upload supporting files Run manually Logical Security Over User Administration …" at bounding box center [518, 267] width 953 height 498
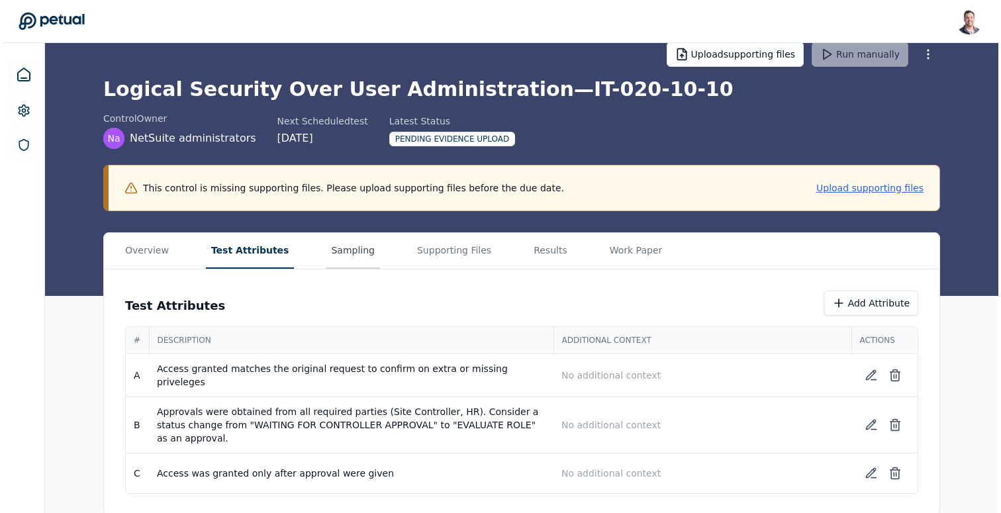
scroll to position [0, 0]
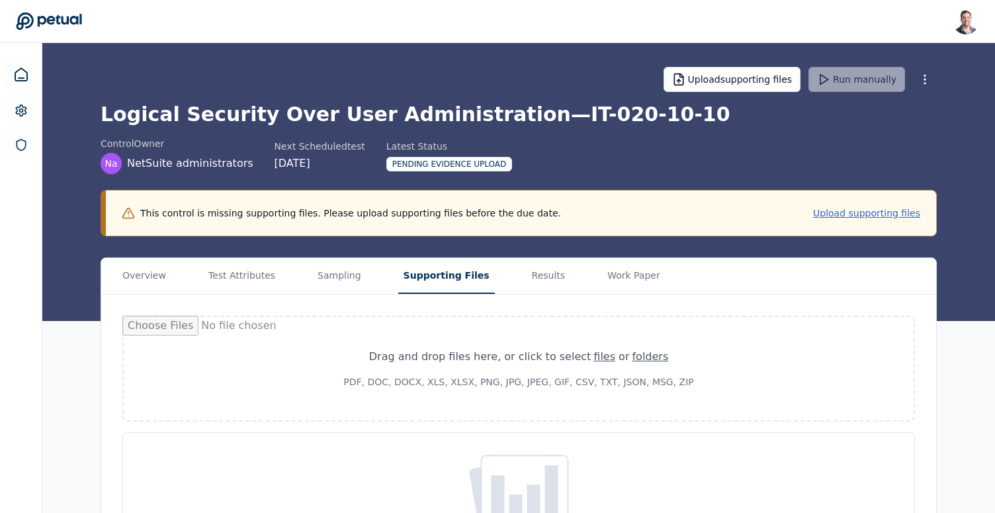
click at [431, 278] on button "Supporting Files" at bounding box center [446, 276] width 97 height 36
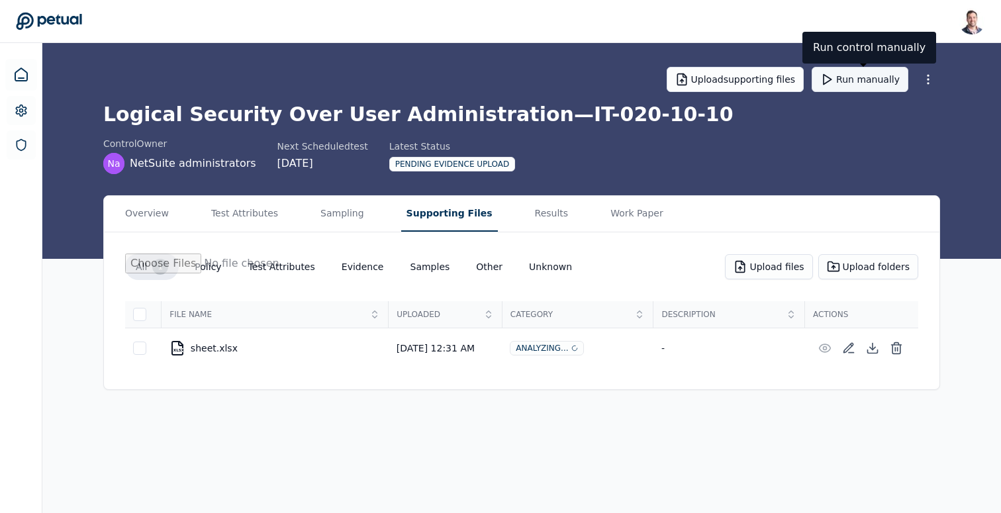
click at [875, 79] on button "Run manually" at bounding box center [859, 79] width 97 height 25
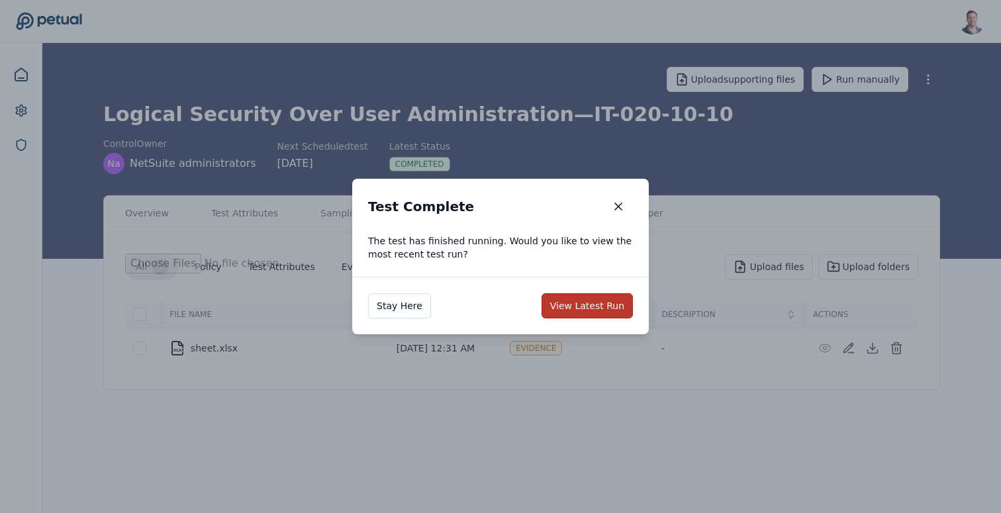
click at [603, 306] on button "View Latest Run" at bounding box center [586, 305] width 91 height 25
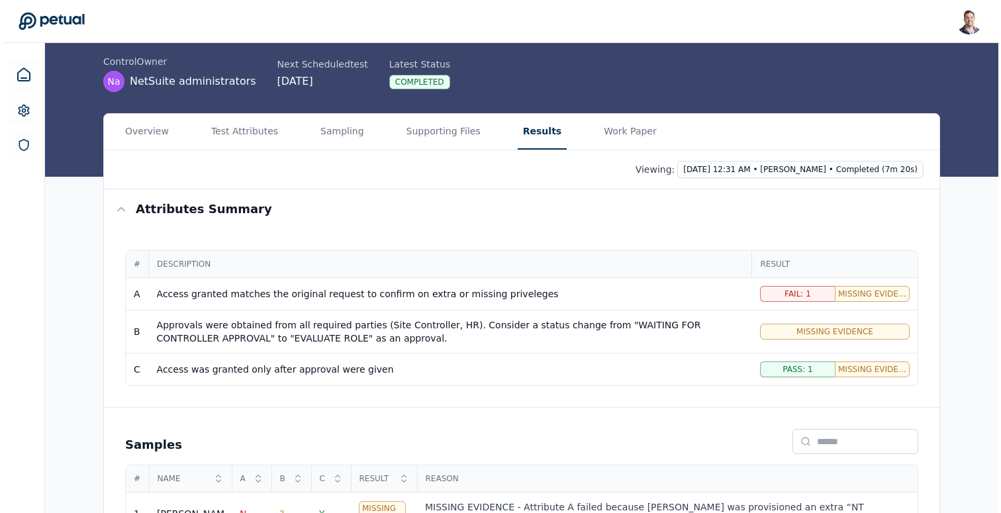
scroll to position [169, 0]
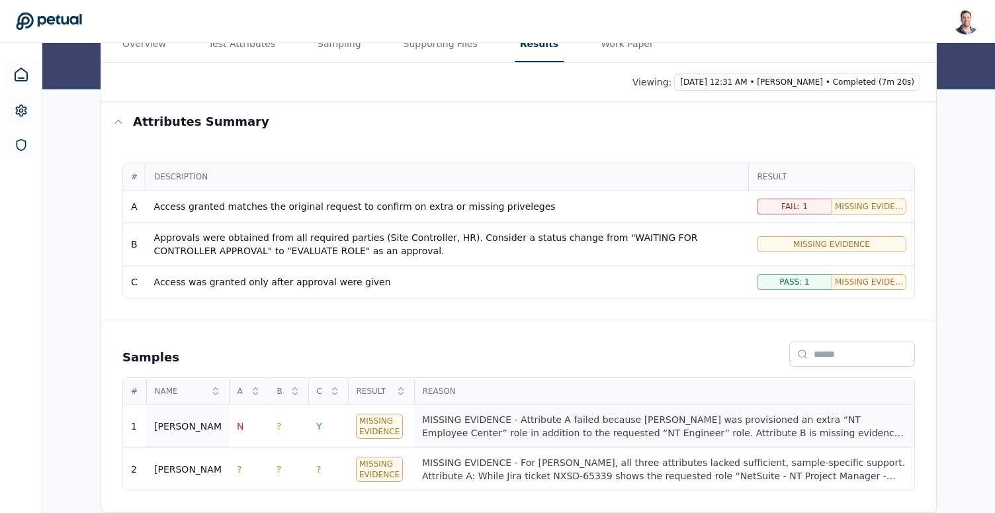
click at [566, 418] on div "MISSING EVIDENCE - Attribute A failed because [PERSON_NAME] was provisioned an …" at bounding box center [664, 426] width 485 height 26
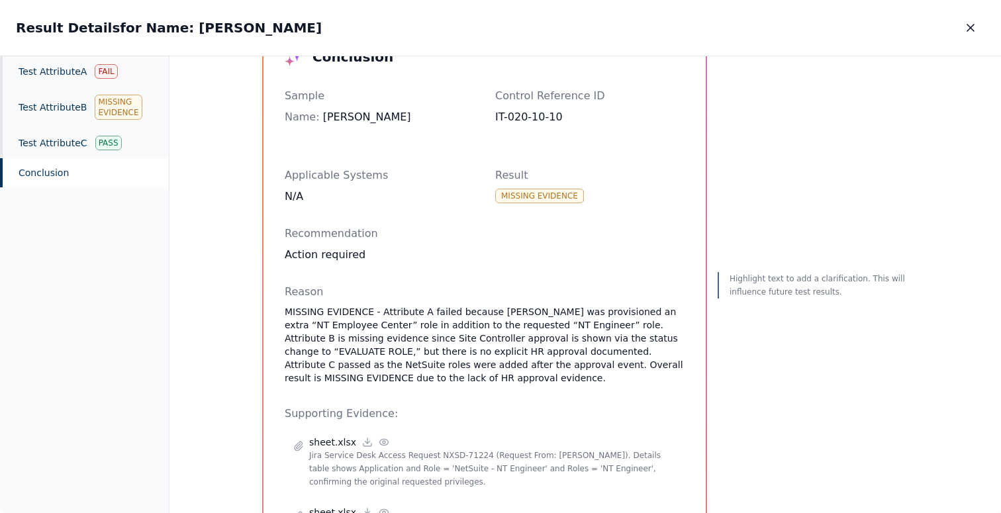
scroll to position [40, 0]
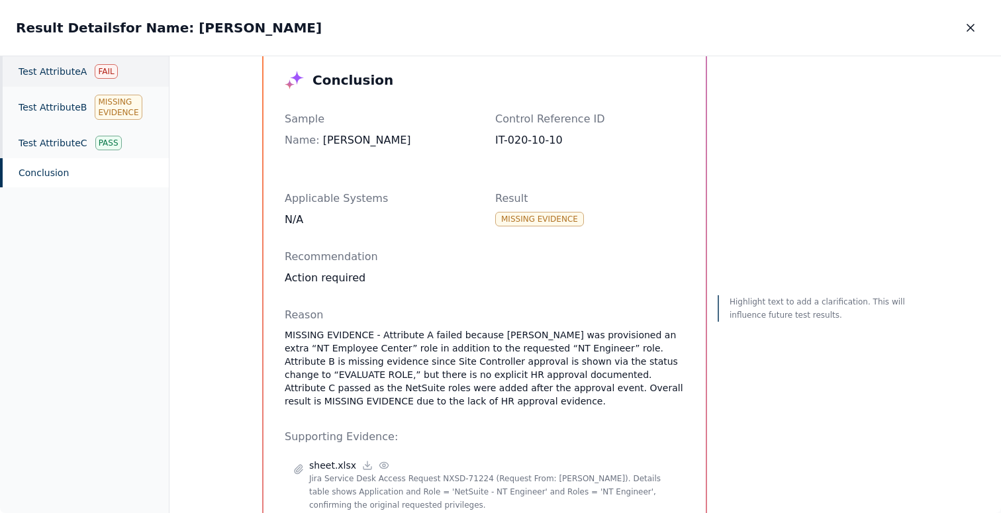
click at [68, 82] on div "Test Attribute A Fail" at bounding box center [84, 71] width 169 height 30
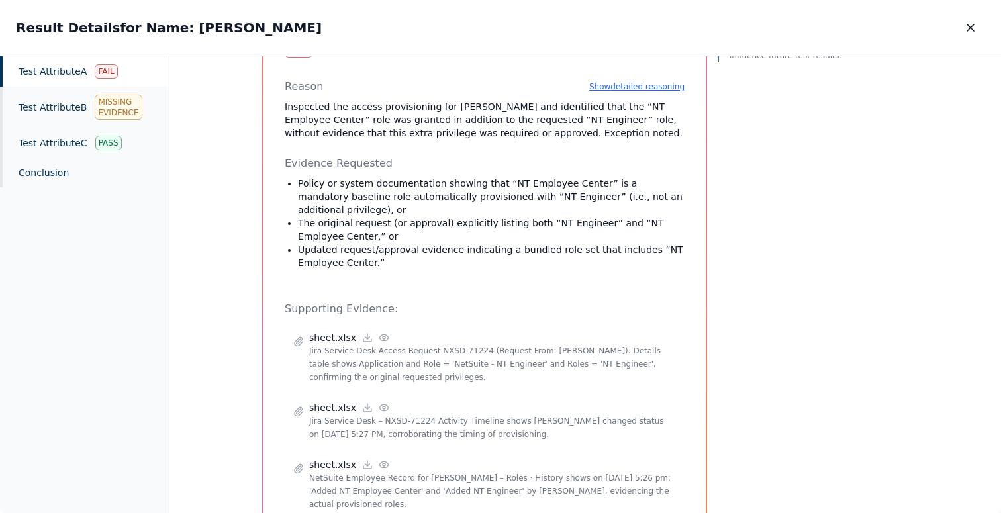
scroll to position [256, 0]
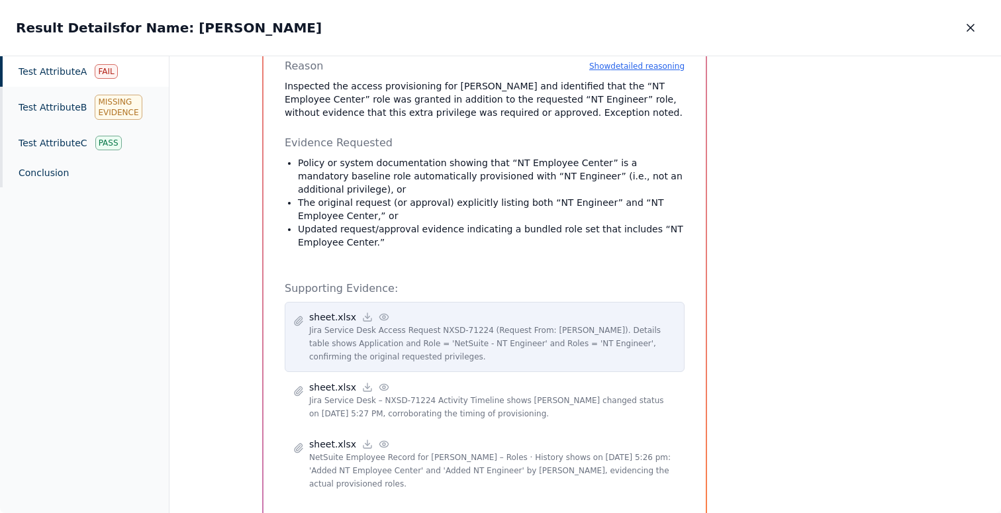
click at [379, 312] on icon at bounding box center [384, 317] width 11 height 11
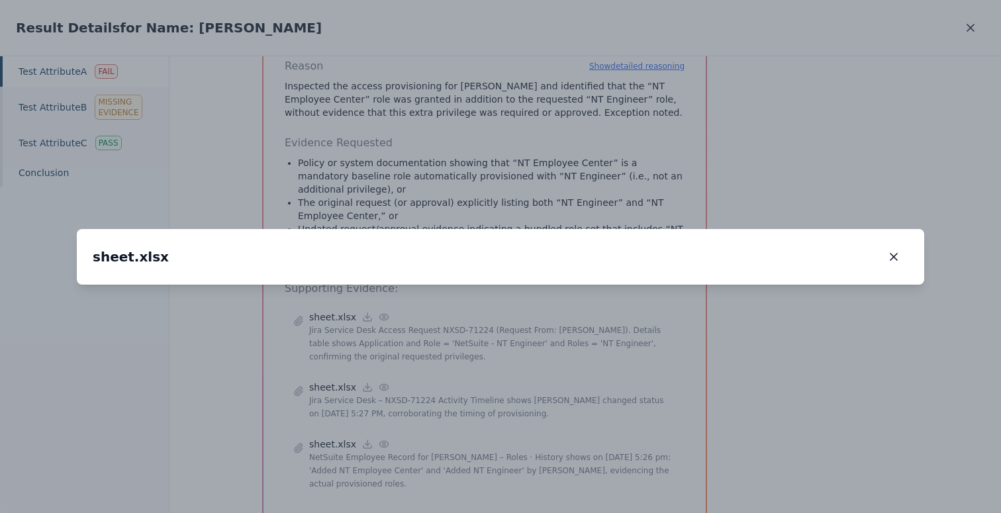
drag, startPoint x: 525, startPoint y: 369, endPoint x: 718, endPoint y: 340, distance: 195.5
click at [694, 255] on img at bounding box center [694, 255] width 0 height 0
drag, startPoint x: 827, startPoint y: 370, endPoint x: 631, endPoint y: 366, distance: 195.3
click at [498, 251] on img at bounding box center [498, 251] width 0 height 0
drag, startPoint x: 520, startPoint y: 390, endPoint x: 582, endPoint y: 387, distance: 61.6
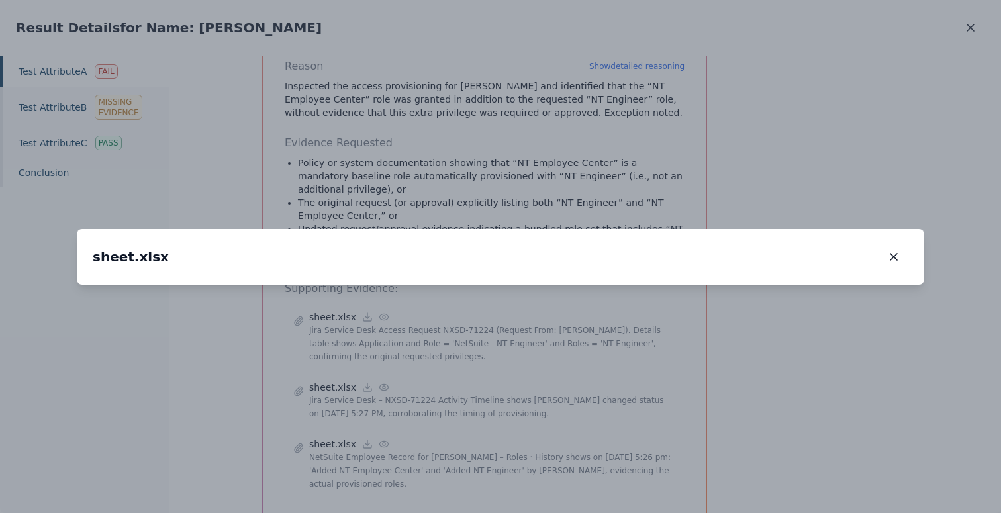
click at [560, 250] on img at bounding box center [560, 250] width 0 height 0
drag, startPoint x: 325, startPoint y: 372, endPoint x: 456, endPoint y: 255, distance: 175.8
click at [704, 131] on img at bounding box center [704, 131] width 0 height 0
click at [896, 250] on icon "button" at bounding box center [893, 256] width 13 height 13
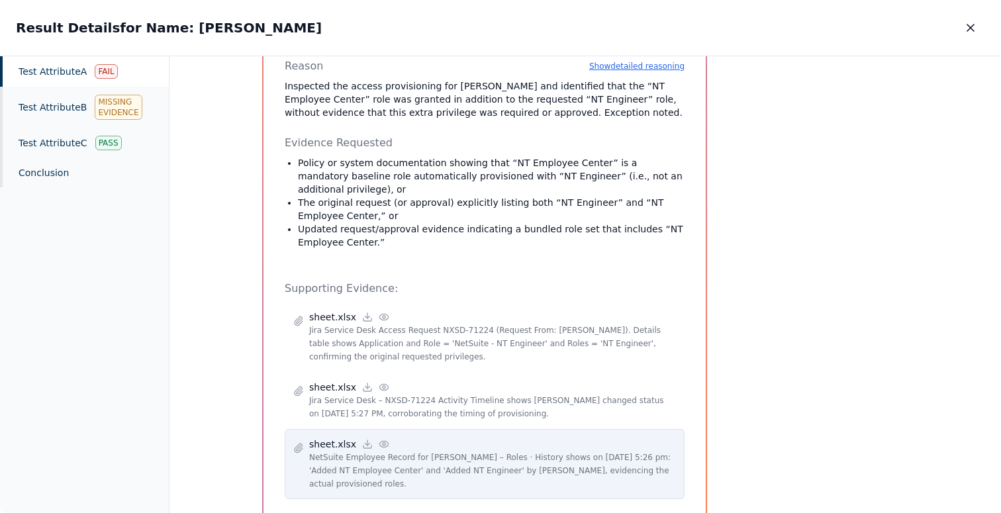
click at [379, 441] on icon at bounding box center [383, 444] width 9 height 6
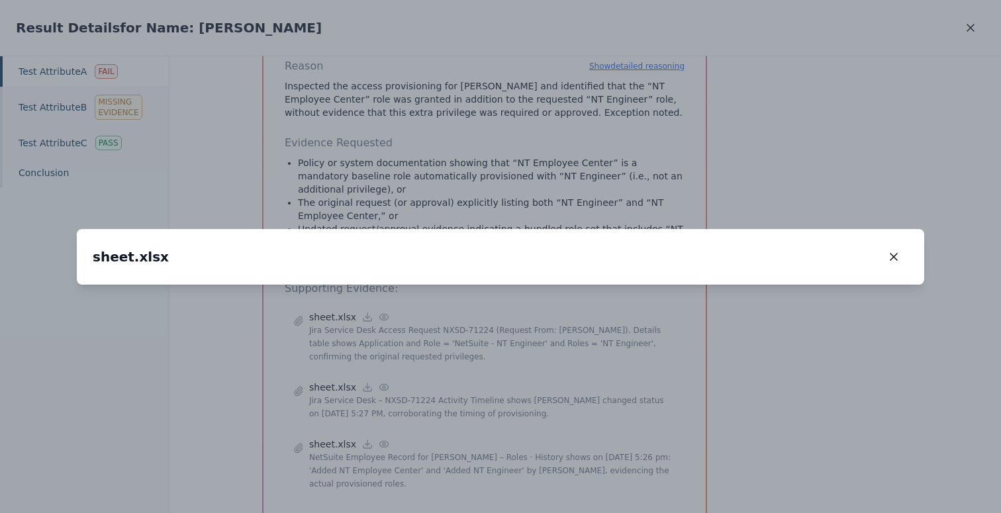
drag, startPoint x: 453, startPoint y: 347, endPoint x: 452, endPoint y: 249, distance: 98.0
click at [499, 186] on img at bounding box center [499, 186] width 0 height 0
drag, startPoint x: 402, startPoint y: 267, endPoint x: 483, endPoint y: 242, distance: 84.6
click at [580, 162] on img at bounding box center [580, 162] width 0 height 0
click at [892, 250] on icon "button" at bounding box center [893, 256] width 13 height 13
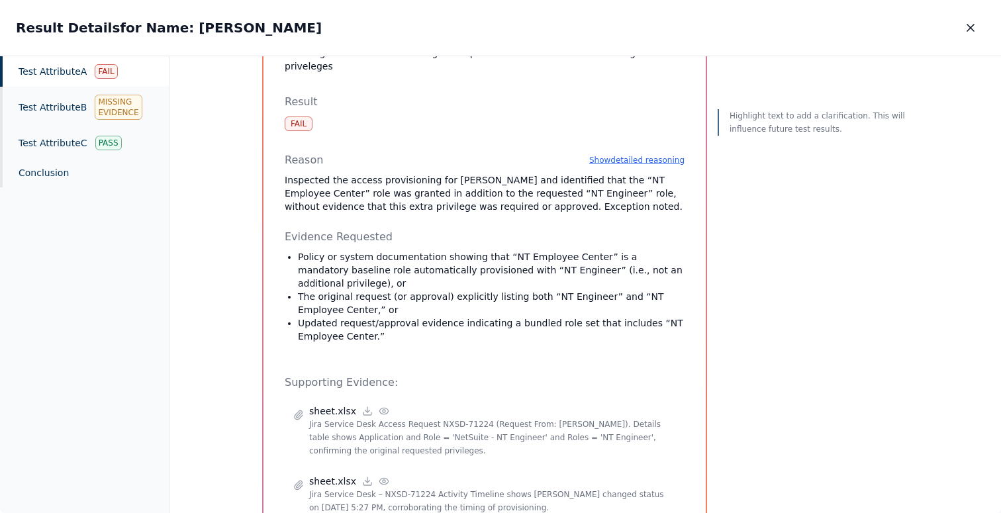
scroll to position [157, 0]
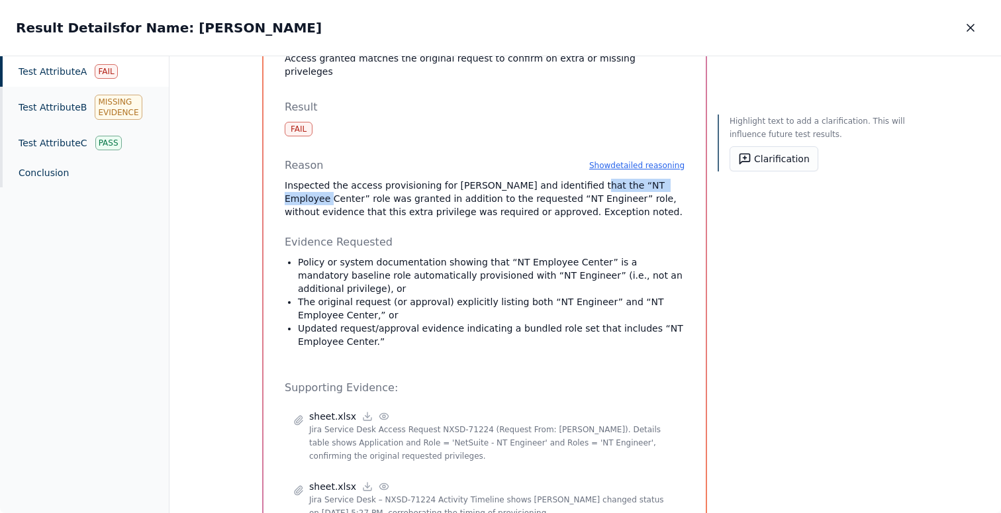
drag, startPoint x: 565, startPoint y: 154, endPoint x: 669, endPoint y: 150, distance: 104.0
click at [669, 179] on p "Inspected the access provisioning for [PERSON_NAME] and identified that the “NT…" at bounding box center [485, 199] width 400 height 40
click at [765, 153] on button "Clarification" at bounding box center [773, 158] width 89 height 25
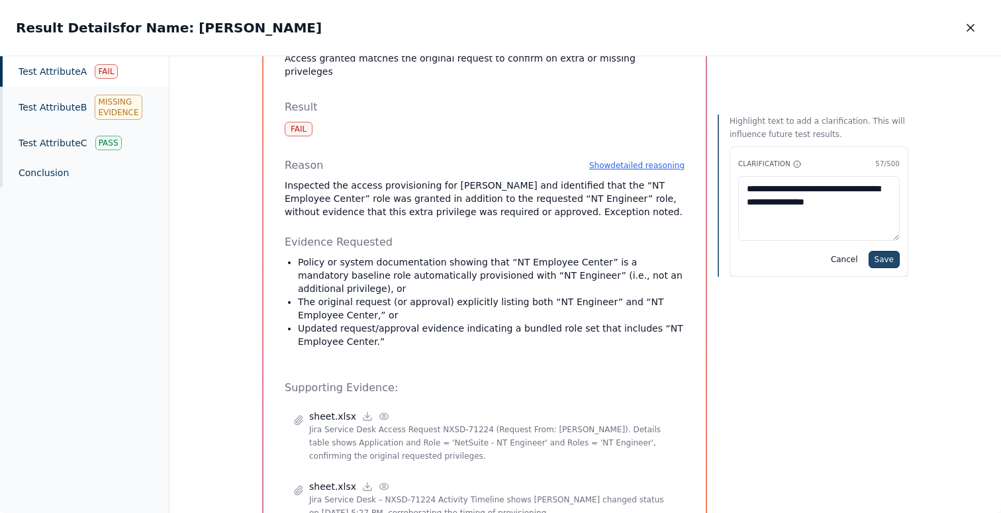
type textarea "**********"
click at [882, 255] on button "Save" at bounding box center [883, 259] width 31 height 17
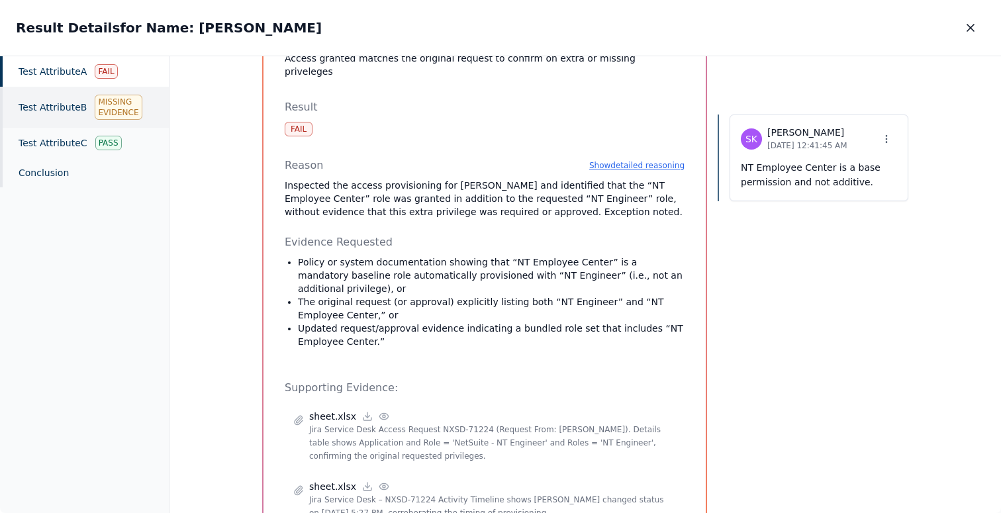
click at [73, 106] on div "Test Attribute B Missing Evidence" at bounding box center [84, 107] width 169 height 41
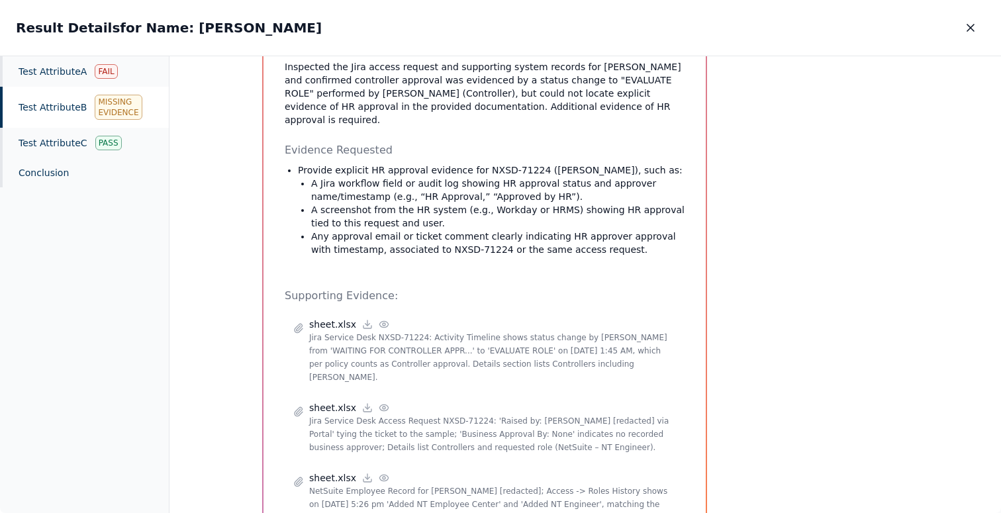
scroll to position [346, 0]
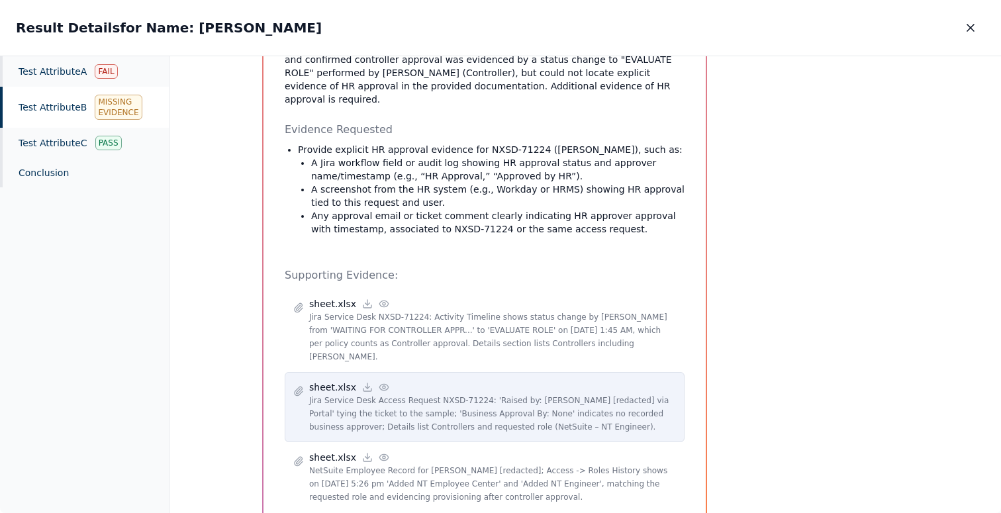
click at [383, 386] on circle at bounding box center [384, 387] width 3 height 3
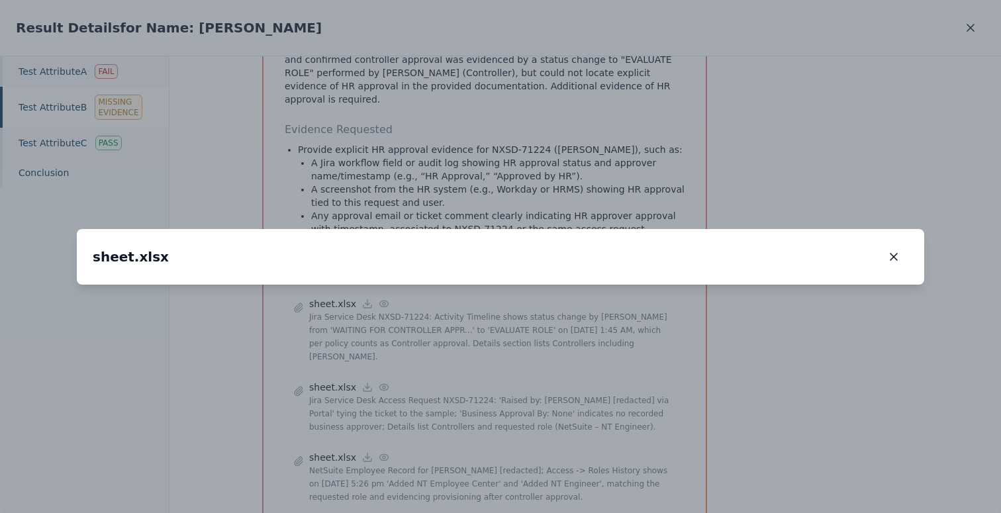
drag, startPoint x: 383, startPoint y: 400, endPoint x: 470, endPoint y: 261, distance: 164.4
click at [588, 144] on img at bounding box center [588, 144] width 0 height 0
click at [888, 250] on icon "button" at bounding box center [893, 256] width 13 height 13
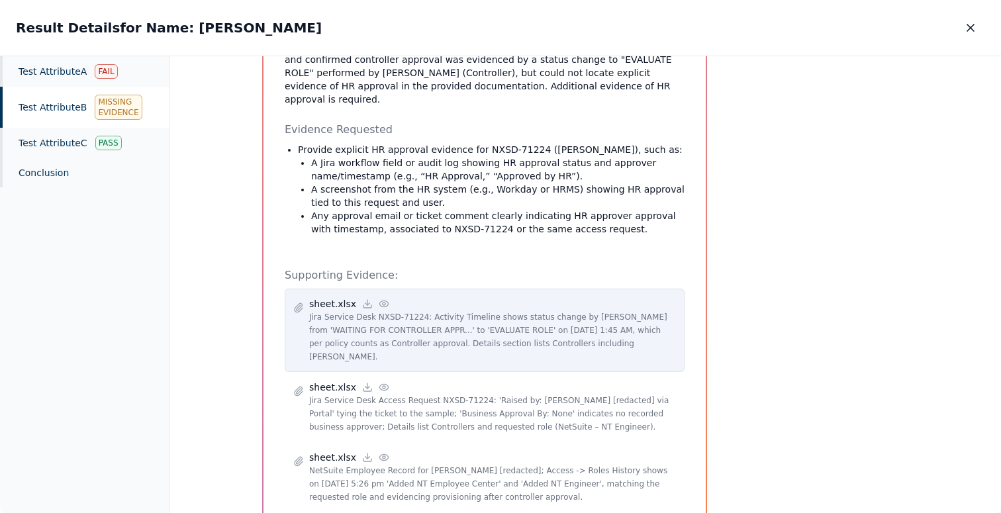
click at [379, 299] on icon at bounding box center [384, 304] width 11 height 11
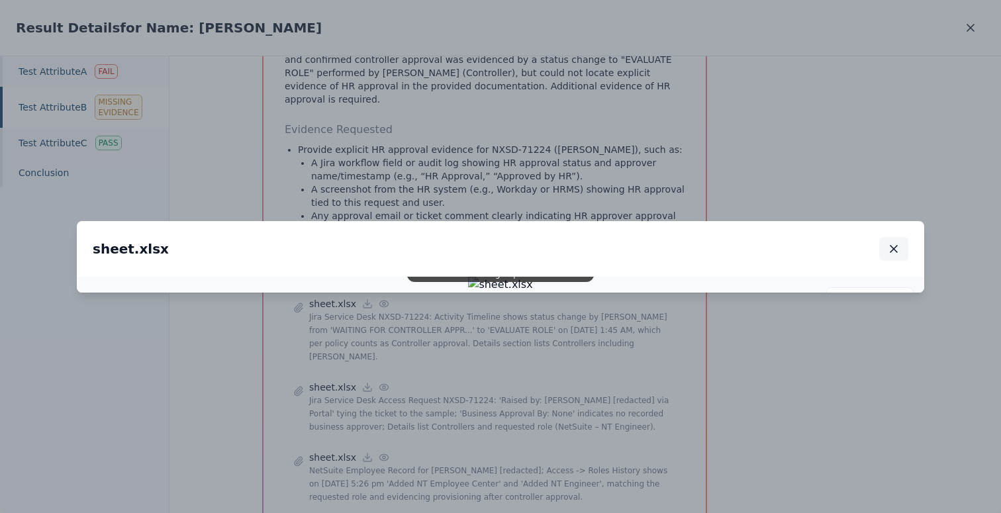
click at [888, 242] on icon "button" at bounding box center [893, 248] width 13 height 13
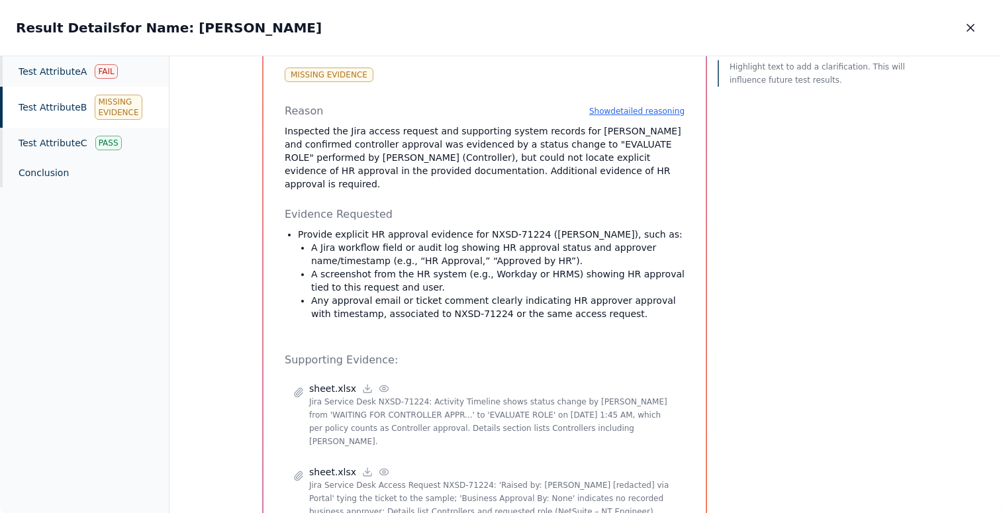
scroll to position [248, 0]
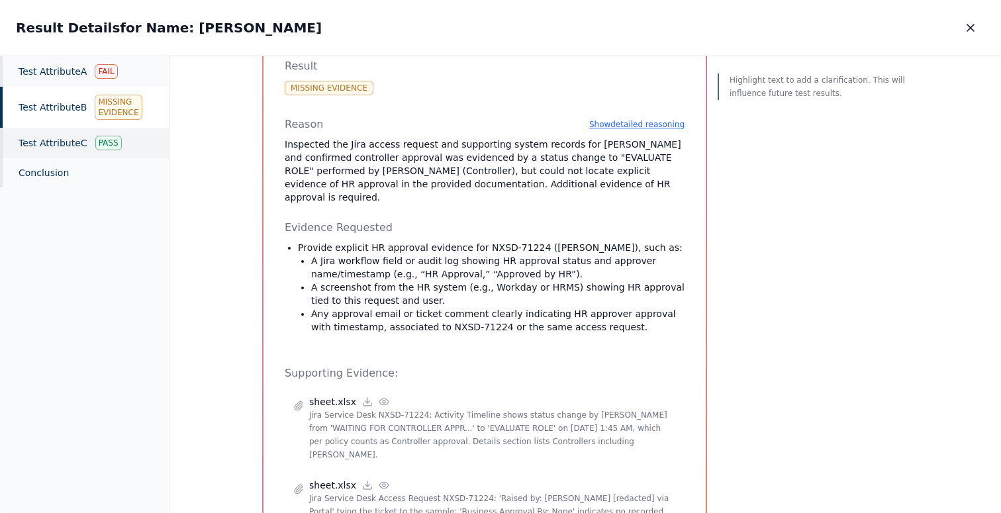
click at [49, 143] on div "Test Attribute C Pass" at bounding box center [84, 143] width 169 height 30
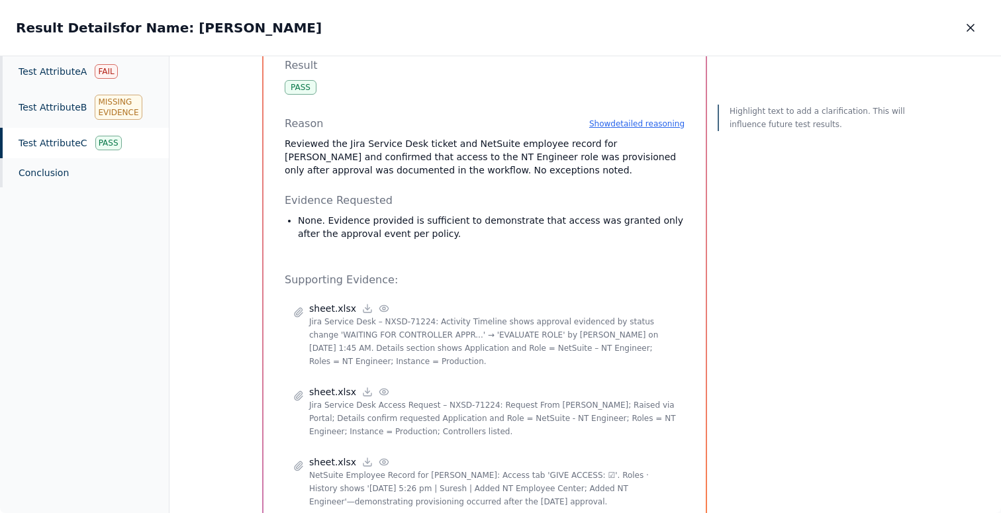
scroll to position [230, 0]
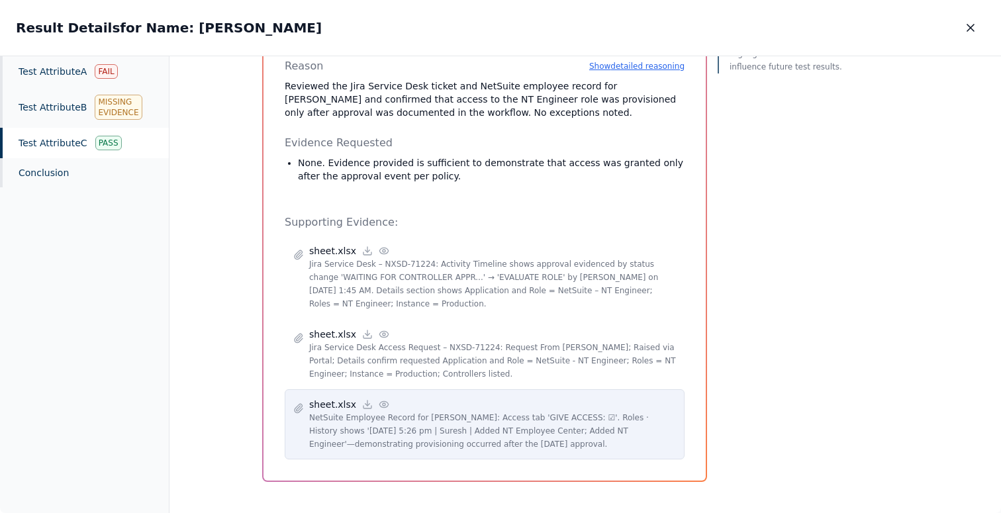
click at [379, 399] on icon at bounding box center [384, 404] width 11 height 11
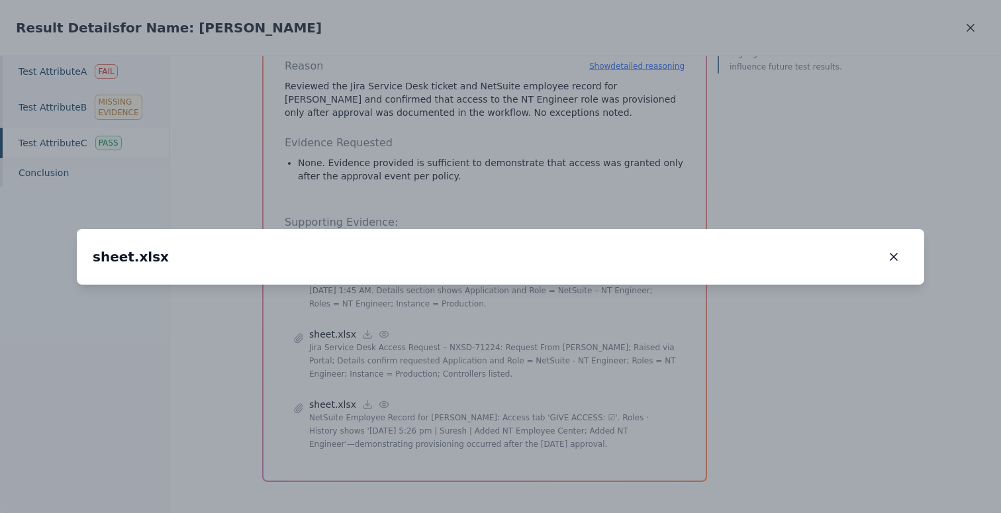
drag, startPoint x: 331, startPoint y: 403, endPoint x: 475, endPoint y: 234, distance: 222.1
click at [644, 115] on img at bounding box center [644, 115] width 0 height 0
drag, startPoint x: 401, startPoint y: 350, endPoint x: 478, endPoint y: 264, distance: 115.3
click at [721, 28] on img at bounding box center [721, 28] width 0 height 0
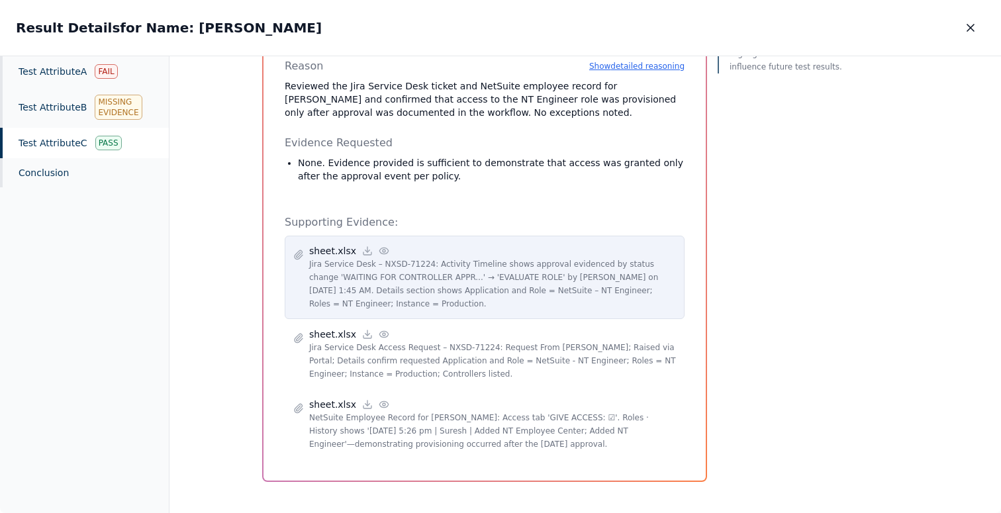
click at [379, 249] on icon at bounding box center [384, 251] width 11 height 11
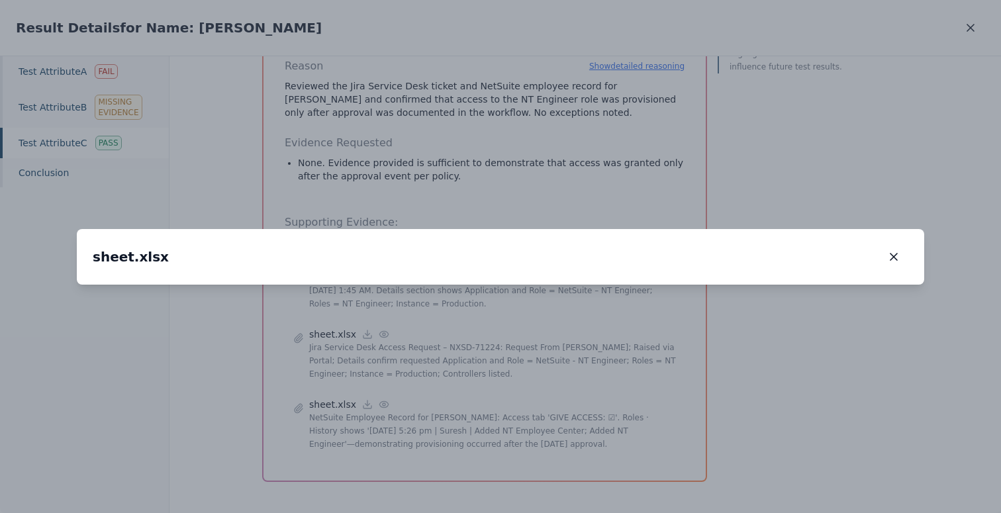
drag, startPoint x: 303, startPoint y: 340, endPoint x: 355, endPoint y: 262, distance: 94.0
click at [549, 214] on img at bounding box center [549, 214] width 0 height 0
drag, startPoint x: 528, startPoint y: 250, endPoint x: 526, endPoint y: 173, distance: 76.8
click at [551, 129] on img at bounding box center [551, 129] width 0 height 0
click at [887, 250] on icon "button" at bounding box center [893, 256] width 13 height 13
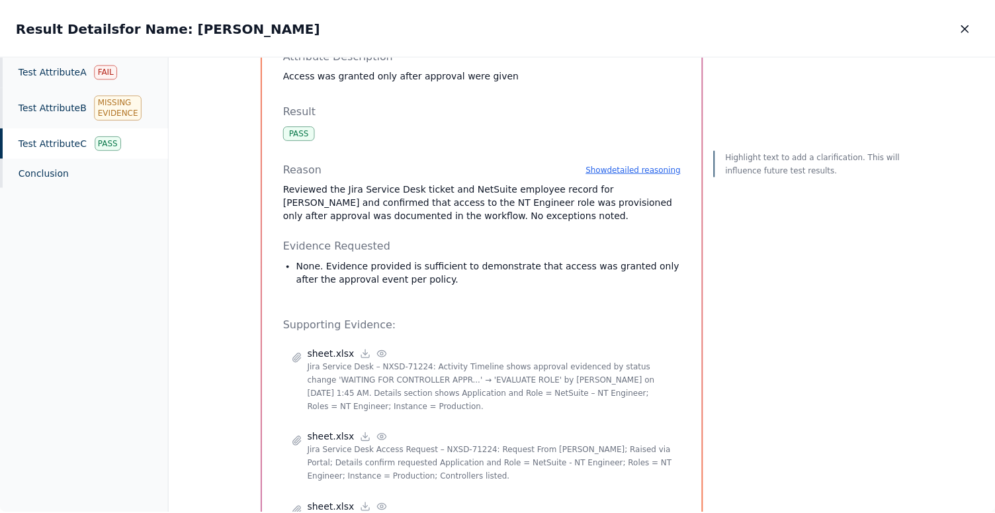
scroll to position [118, 0]
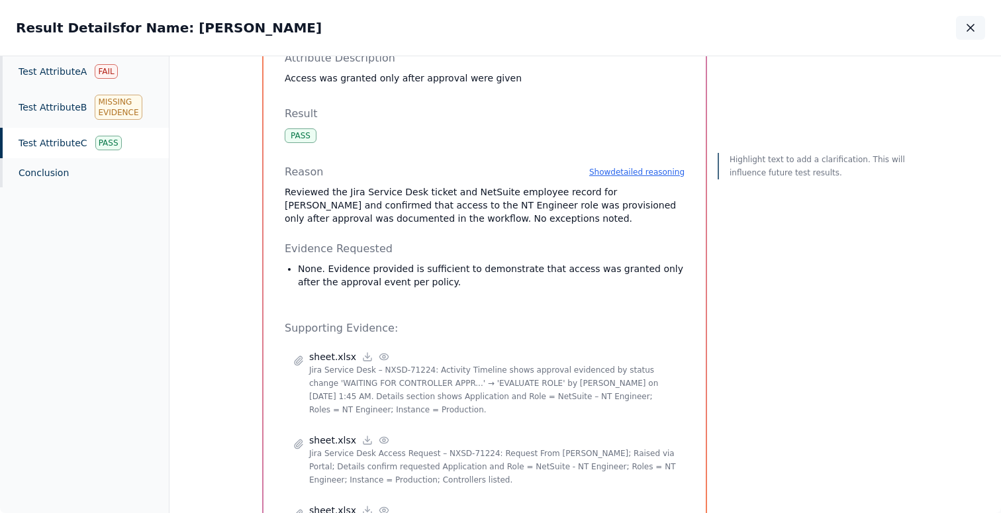
click at [969, 33] on icon "button" at bounding box center [970, 27] width 13 height 13
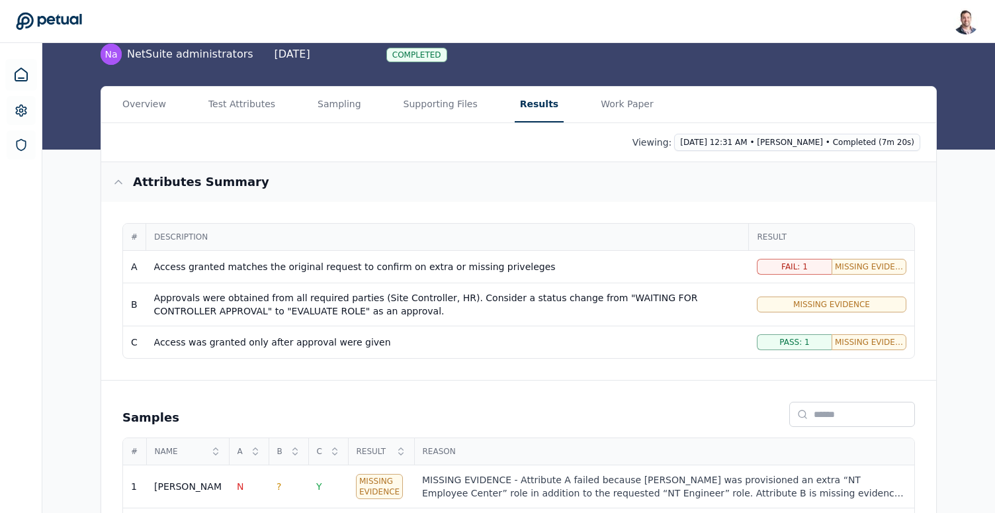
scroll to position [107, 0]
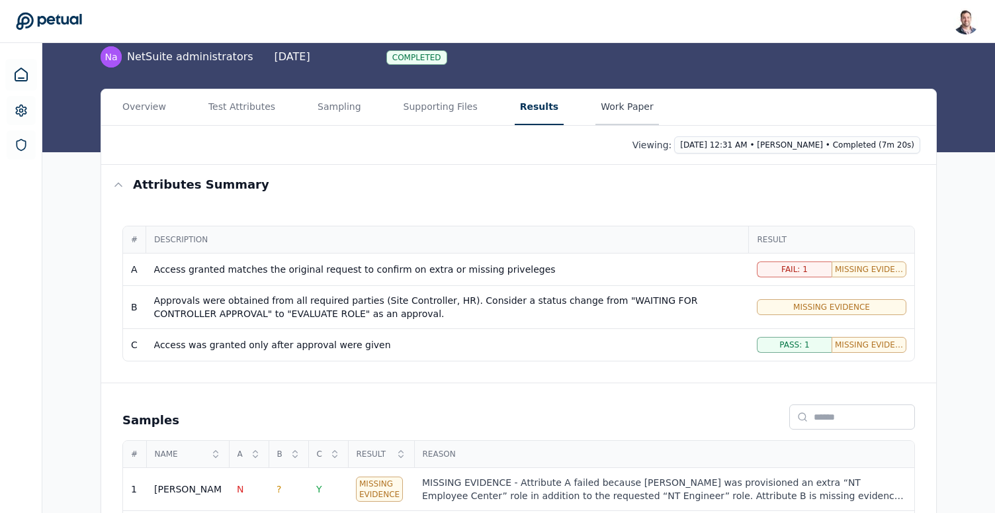
click at [595, 118] on main "Upload supporting files Run manually Logical Security Over User Administration …" at bounding box center [518, 255] width 953 height 639
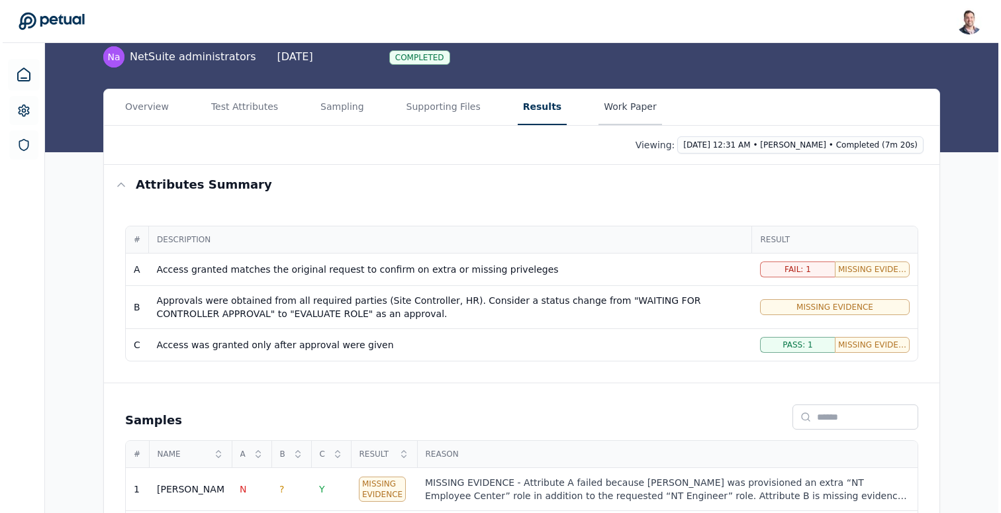
scroll to position [0, 0]
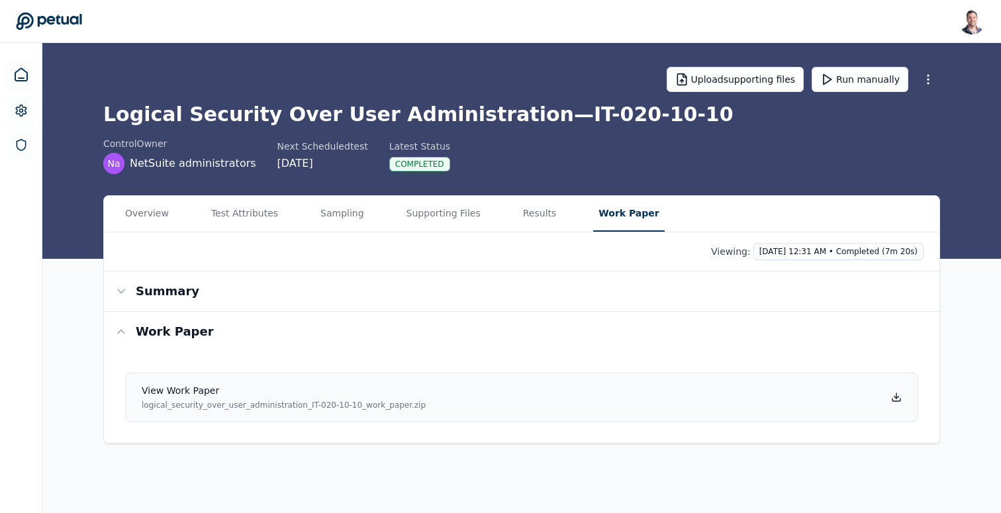
click at [896, 398] on icon at bounding box center [896, 397] width 5 height 2
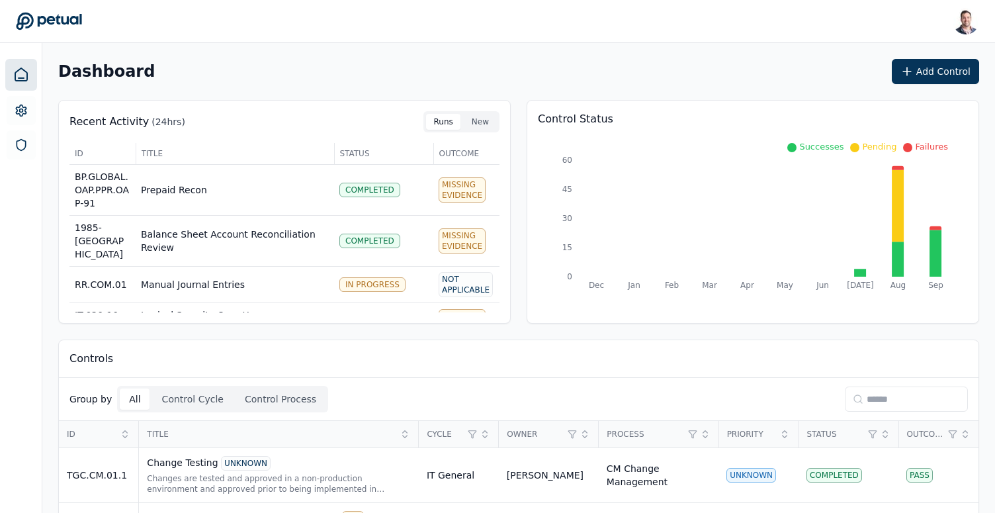
click at [863, 391] on input at bounding box center [906, 399] width 123 height 25
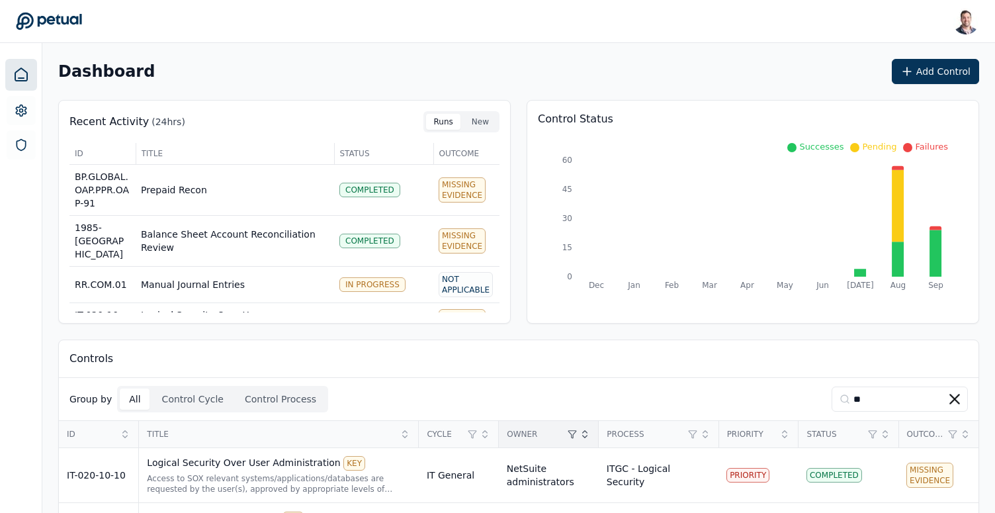
scroll to position [61, 0]
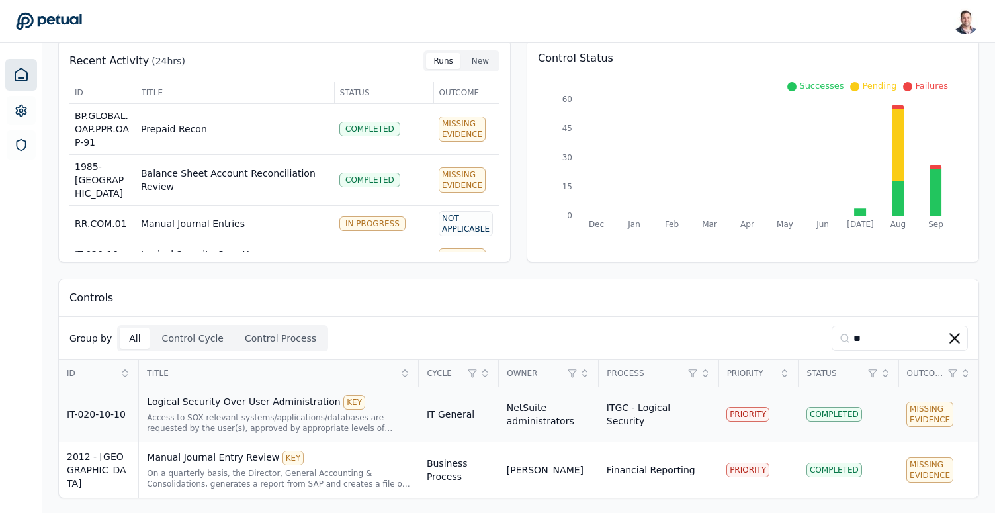
type input "**"
click at [188, 428] on div "Access to SOX relevant systems/applications/databases are requested by the user…" at bounding box center [279, 422] width 264 height 21
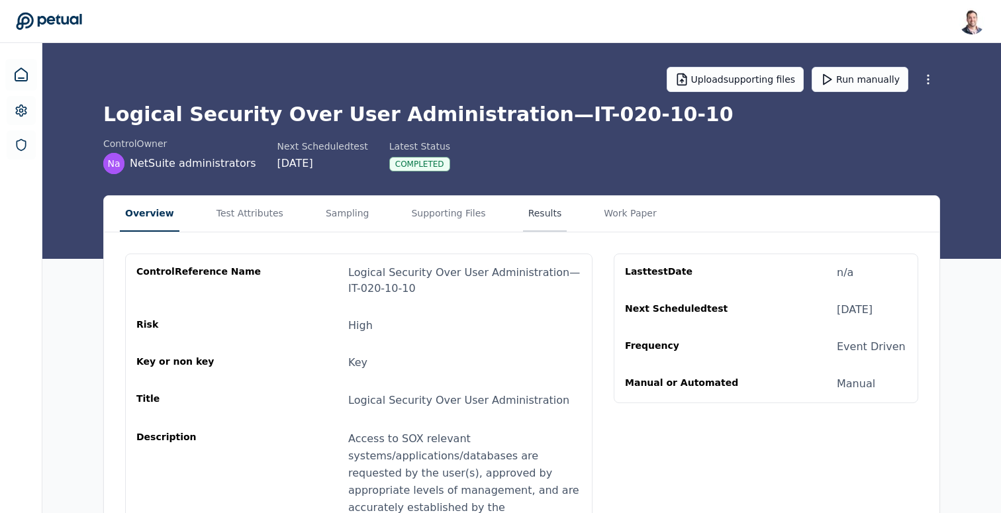
click at [523, 227] on button "Results" at bounding box center [545, 214] width 44 height 36
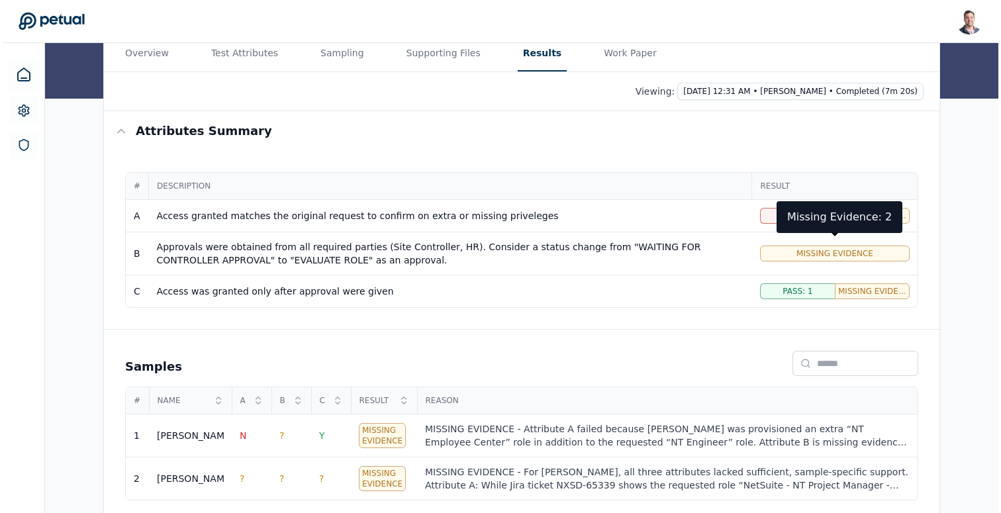
scroll to position [169, 0]
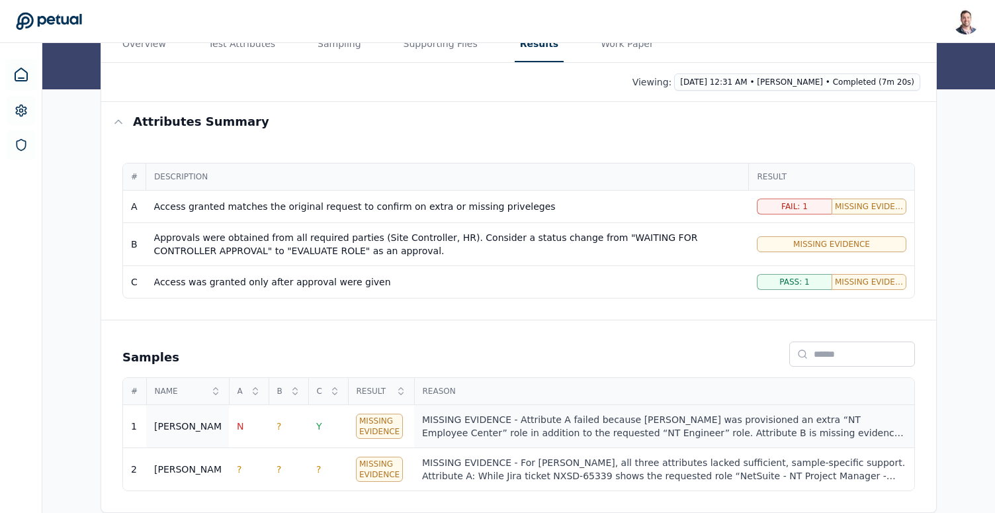
click at [741, 431] on div "MISSING EVIDENCE - Attribute A failed because [PERSON_NAME] was provisioned an …" at bounding box center [664, 426] width 485 height 26
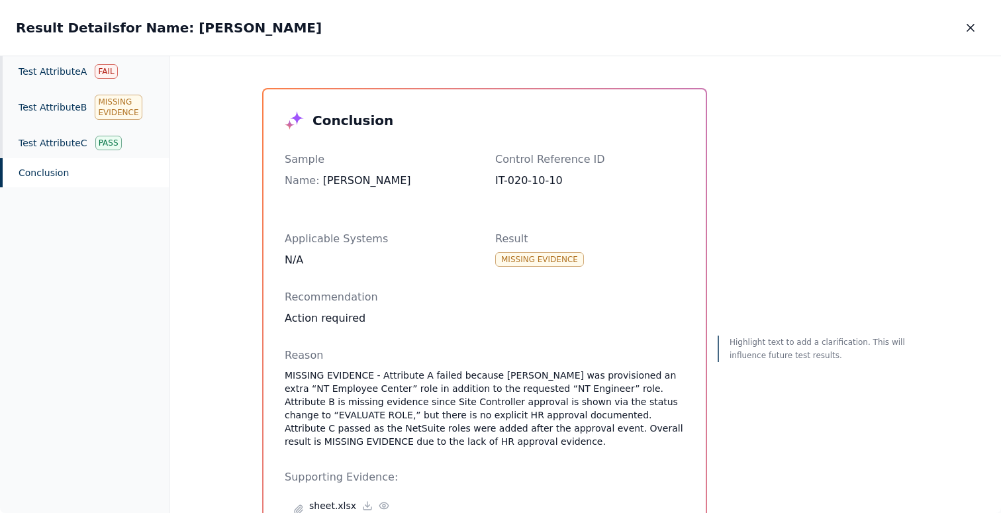
click at [67, 169] on div "Conclusion" at bounding box center [84, 172] width 169 height 29
click at [64, 82] on div "Test Attribute A Fail" at bounding box center [84, 71] width 169 height 30
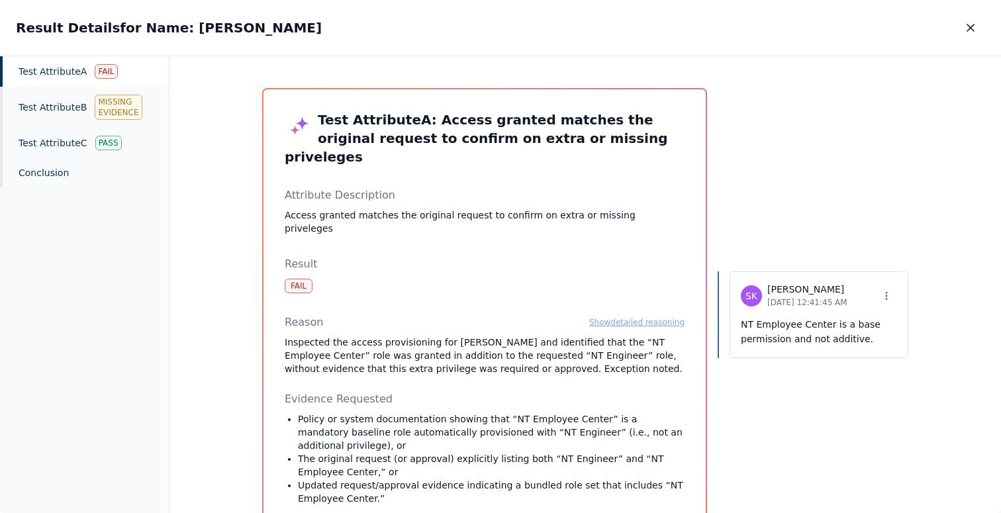
click at [608, 317] on button "Show detailed reasoning" at bounding box center [636, 322] width 95 height 11
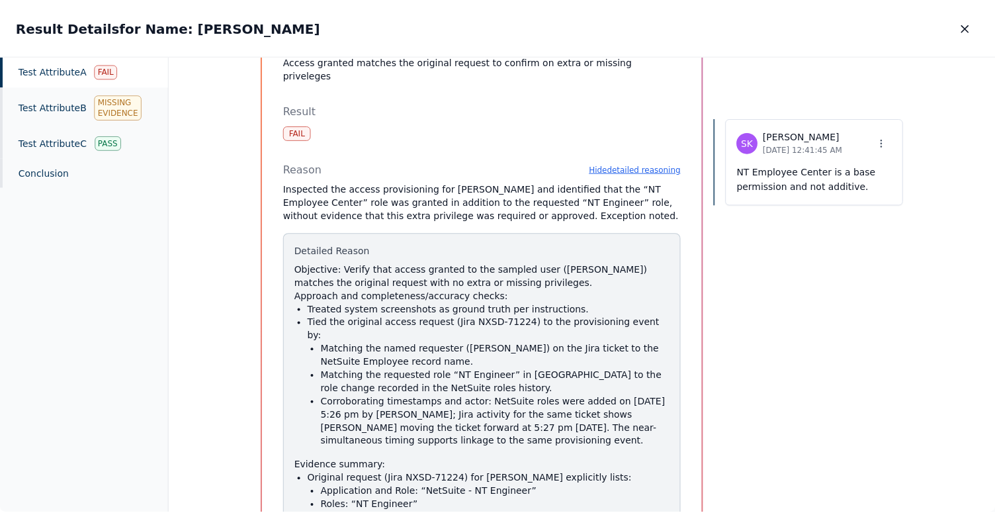
scroll to position [133, 0]
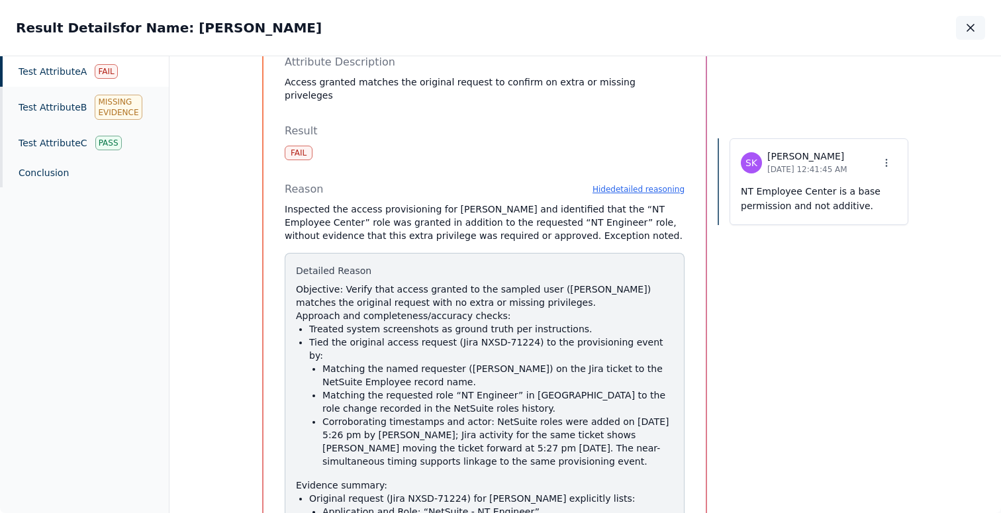
click at [969, 30] on icon "button" at bounding box center [970, 27] width 13 height 13
